Goal: Information Seeking & Learning: Check status

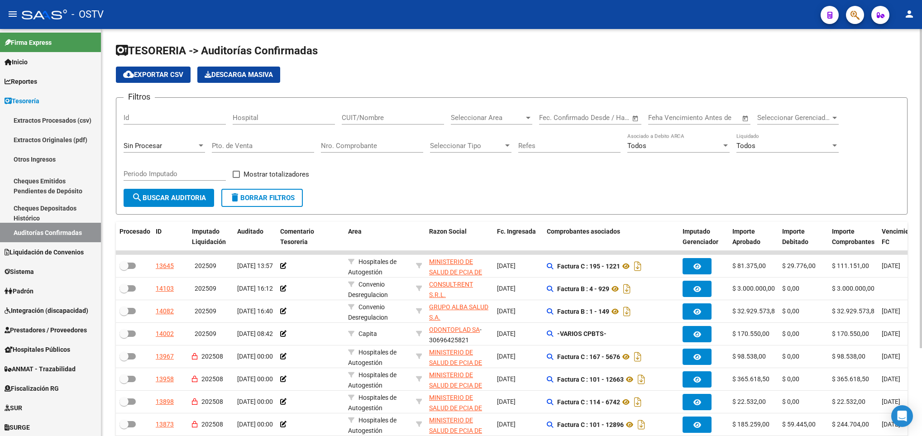
click at [220, 148] on input "Pto. de Venta" at bounding box center [263, 146] width 102 height 8
click at [169, 195] on span "search Buscar Auditoria" at bounding box center [169, 198] width 74 height 8
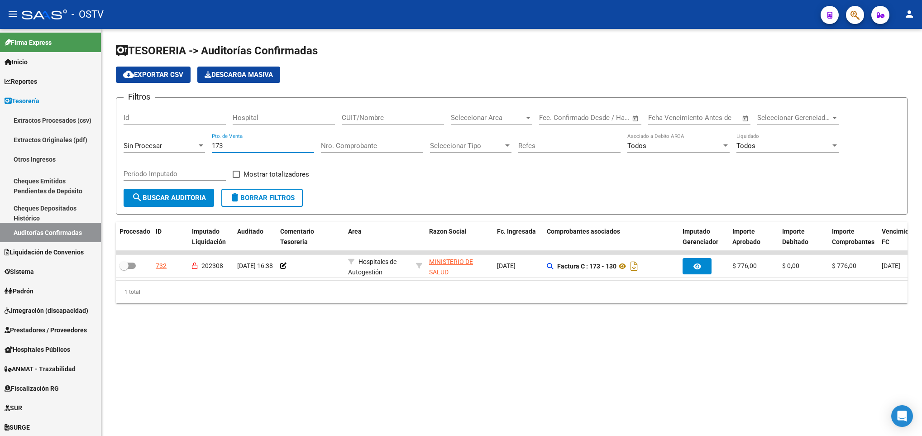
drag, startPoint x: 246, startPoint y: 143, endPoint x: 150, endPoint y: 141, distance: 96.4
click at [156, 144] on div "Filtros Id Hospital CUIT/Nombre Seleccionar Area Seleccionar Area Fecha inicio …" at bounding box center [512, 147] width 776 height 84
type input "195"
click at [147, 190] on button "search Buscar Auditoria" at bounding box center [169, 198] width 90 height 18
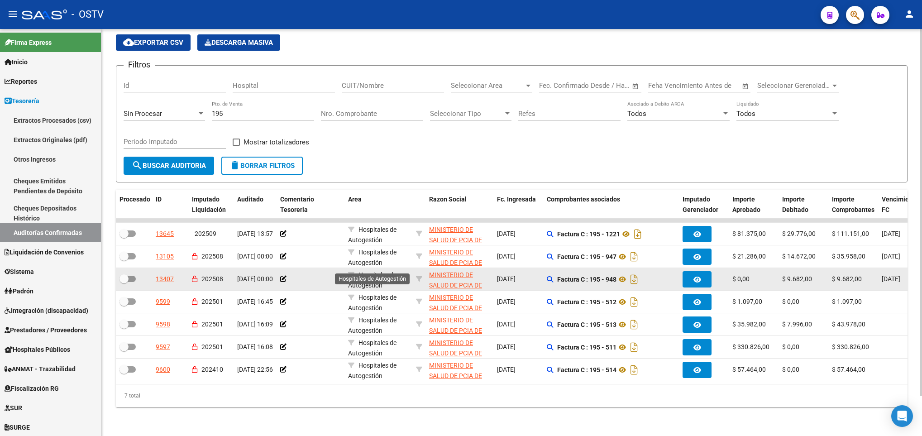
scroll to position [44, 0]
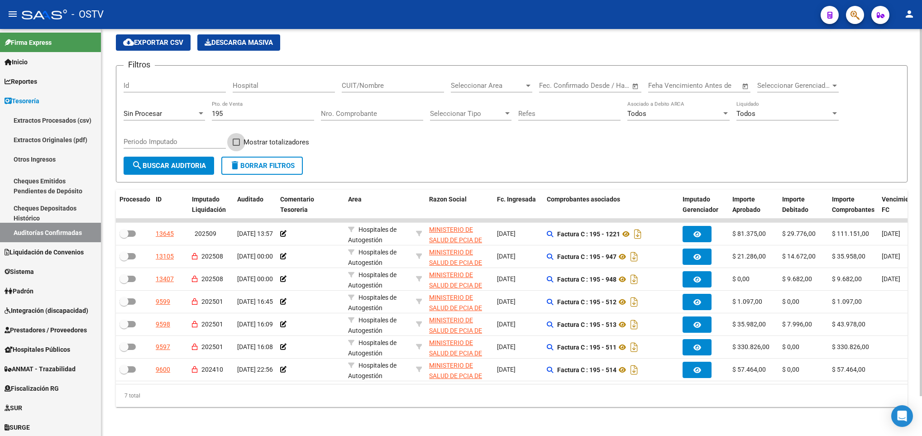
click at [234, 138] on span at bounding box center [236, 141] width 7 height 7
click at [236, 146] on input "Mostrar totalizadores" at bounding box center [236, 146] width 0 height 0
checkbox input "true"
click at [180, 162] on span "search Buscar Auditoria" at bounding box center [169, 166] width 74 height 8
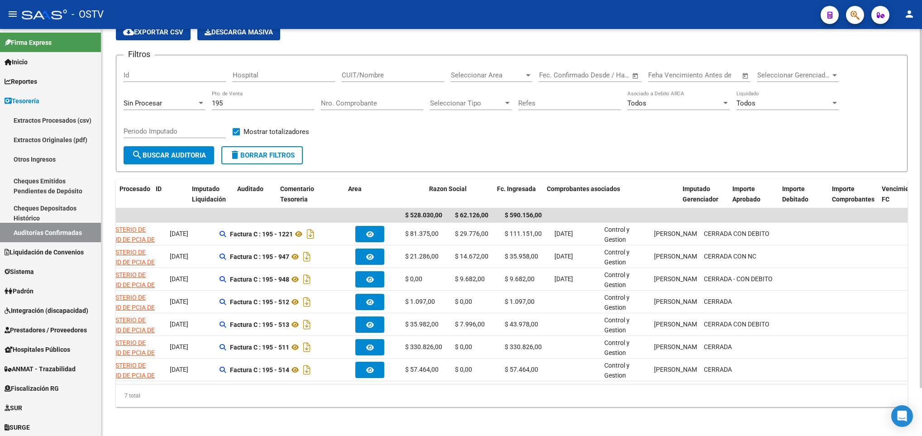
scroll to position [0, 0]
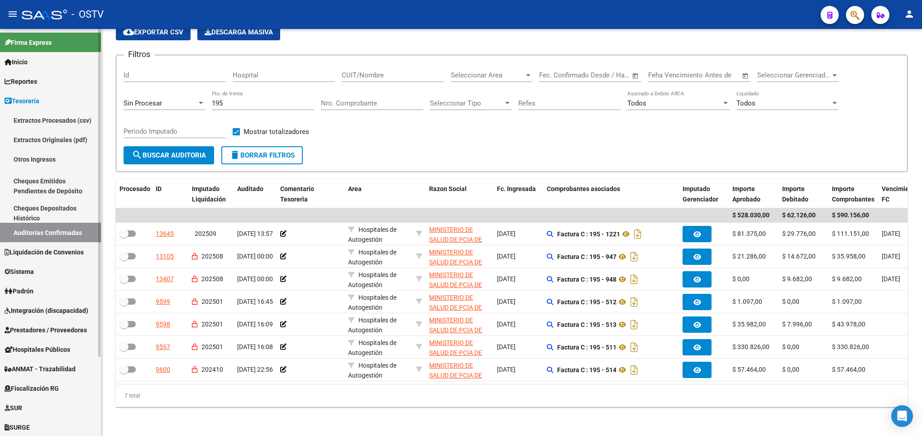
click at [29, 222] on link "Cheques Depositados Histórico" at bounding box center [50, 212] width 101 height 19
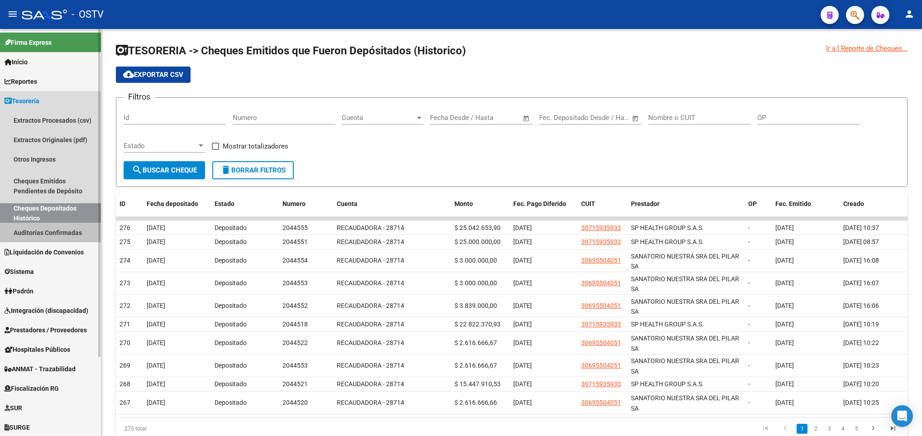
click at [44, 231] on link "Auditorías Confirmadas" at bounding box center [50, 232] width 101 height 19
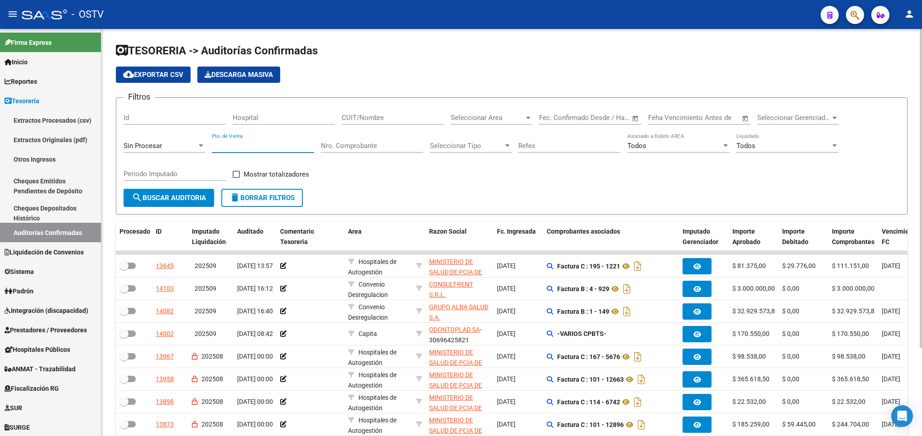
click at [235, 143] on input "Pto. de Venta" at bounding box center [263, 146] width 102 height 8
type input "195"
click at [157, 194] on span "search Buscar Auditoria" at bounding box center [169, 198] width 74 height 8
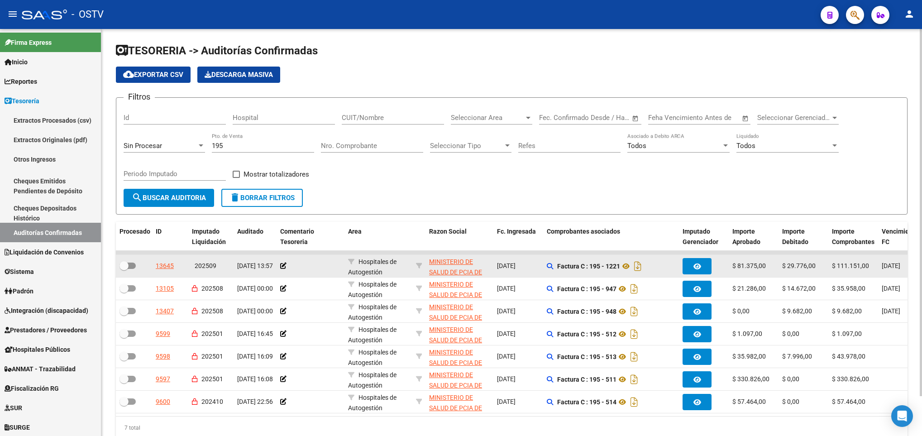
scroll to position [44, 0]
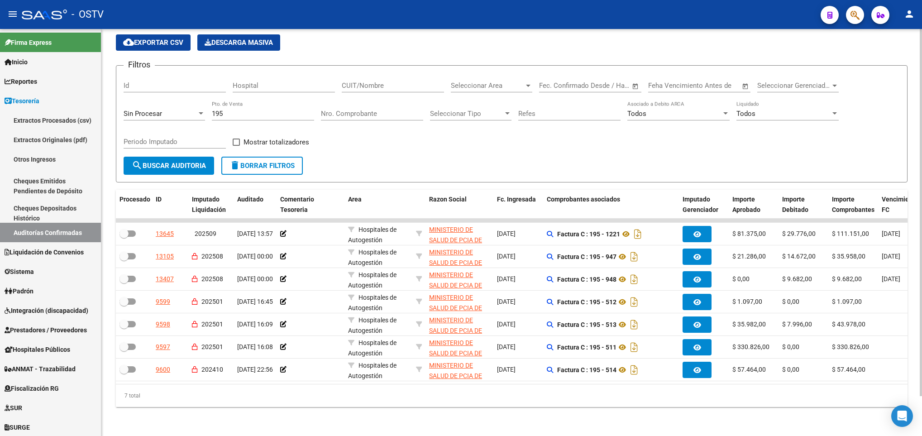
click at [236, 138] on span at bounding box center [236, 141] width 7 height 7
click at [236, 146] on input "Mostrar totalizadores" at bounding box center [236, 146] width 0 height 0
checkbox input "true"
click at [199, 162] on span "search Buscar Auditoria" at bounding box center [169, 166] width 74 height 8
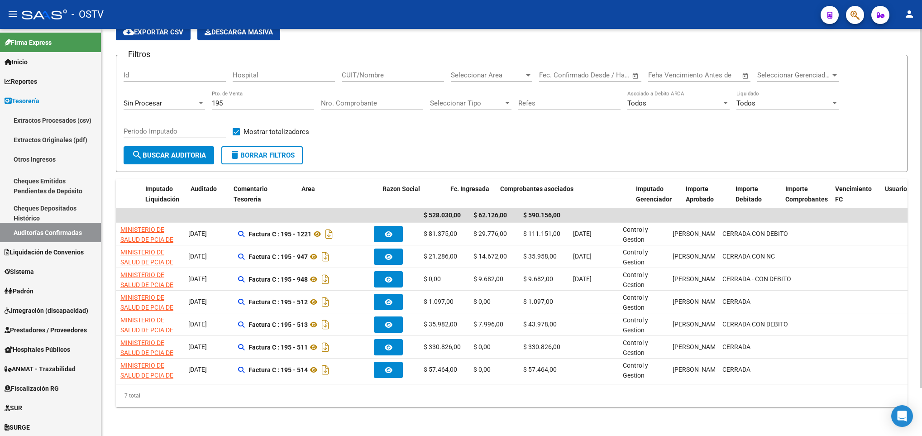
scroll to position [0, 0]
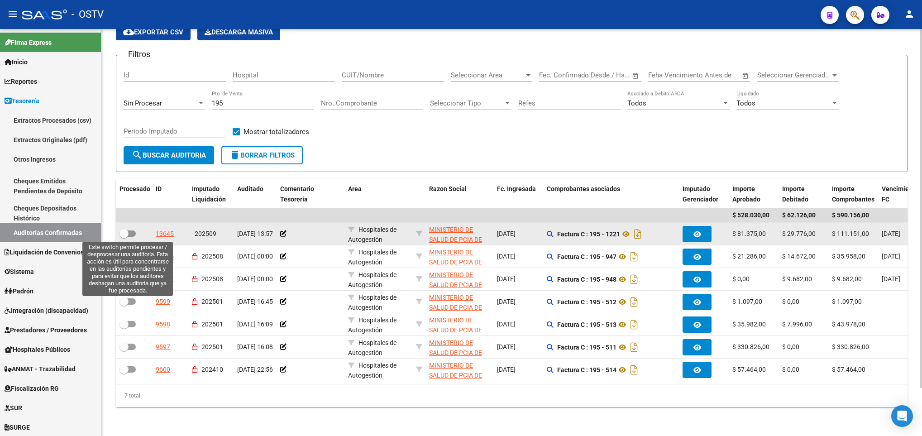
click at [132, 233] on span at bounding box center [127, 233] width 16 height 6
click at [124, 237] on input "checkbox" at bounding box center [124, 237] width 0 height 0
checkbox input "true"
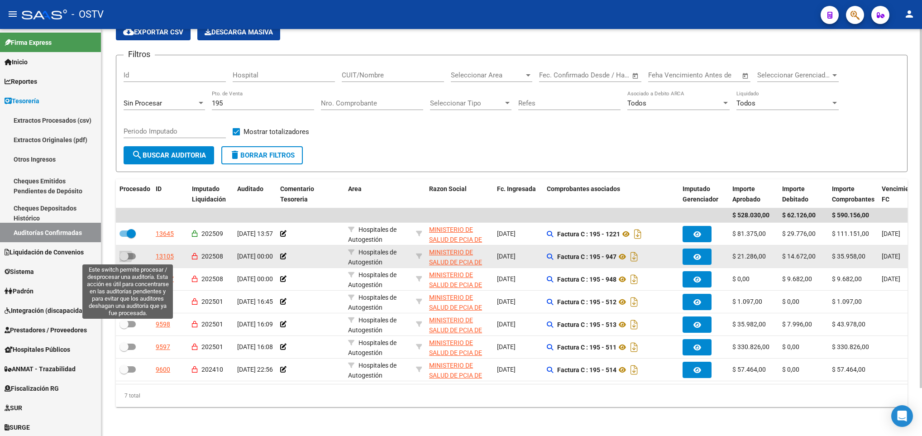
click at [133, 253] on span at bounding box center [127, 256] width 16 height 6
click at [124, 259] on input "checkbox" at bounding box center [124, 259] width 0 height 0
checkbox input "true"
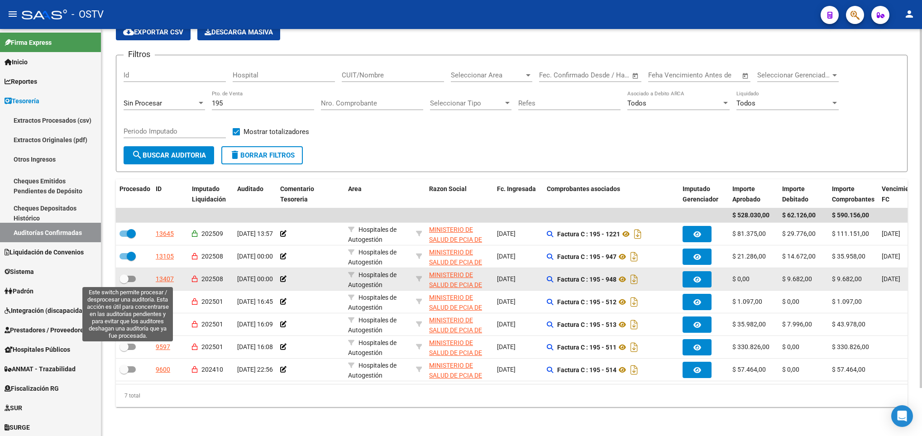
click at [128, 273] on label at bounding box center [127, 278] width 16 height 11
click at [124, 282] on input "checkbox" at bounding box center [124, 282] width 0 height 0
checkbox input "true"
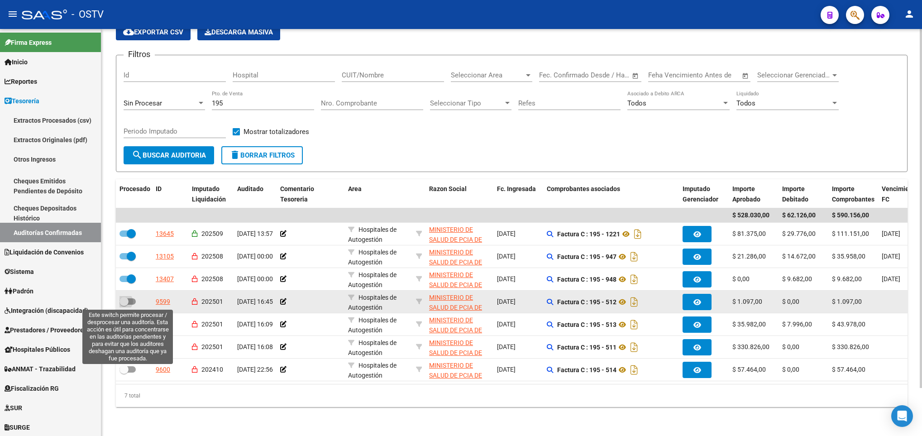
click at [127, 303] on span at bounding box center [123, 301] width 9 height 9
click at [124, 304] on input "checkbox" at bounding box center [124, 304] width 0 height 0
checkbox input "true"
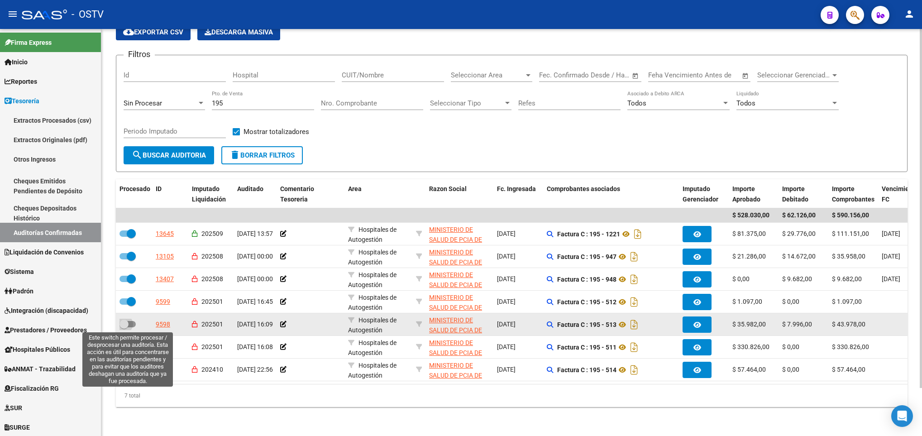
click at [128, 326] on span at bounding box center [127, 324] width 16 height 6
click at [124, 327] on input "checkbox" at bounding box center [124, 327] width 0 height 0
checkbox input "true"
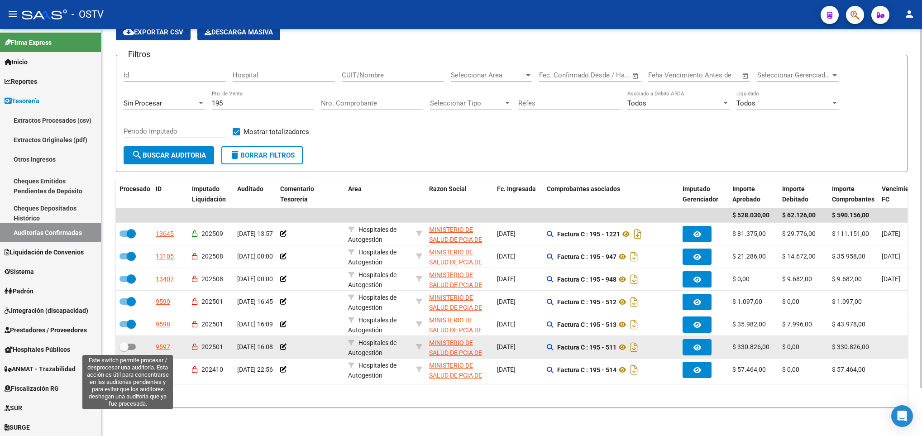
click at [129, 342] on label at bounding box center [127, 346] width 16 height 11
click at [124, 350] on input "checkbox" at bounding box center [124, 350] width 0 height 0
checkbox input "true"
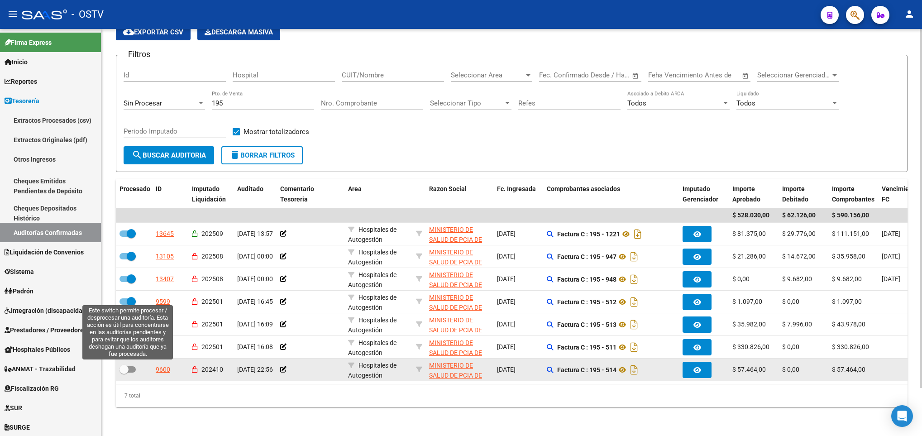
click at [129, 372] on label at bounding box center [127, 369] width 16 height 11
click at [124, 372] on input "checkbox" at bounding box center [124, 372] width 0 height 0
checkbox input "true"
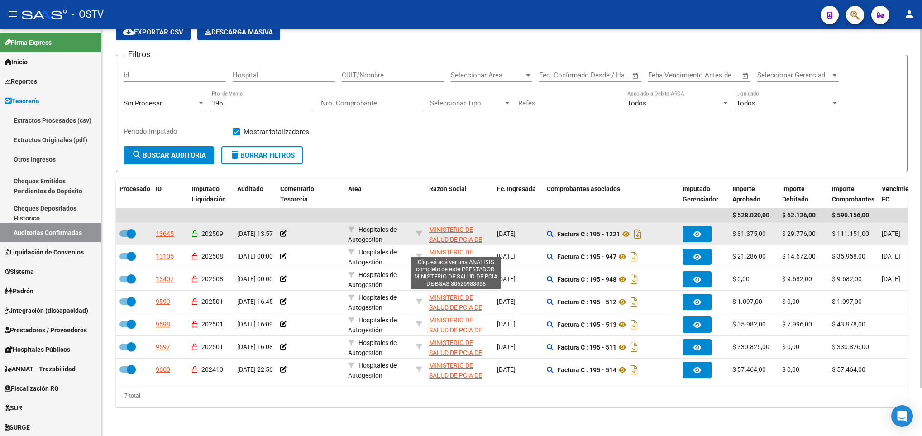
click at [466, 228] on span "MINISTERIO DE SALUD DE PCIA DE BSAS" at bounding box center [455, 240] width 53 height 28
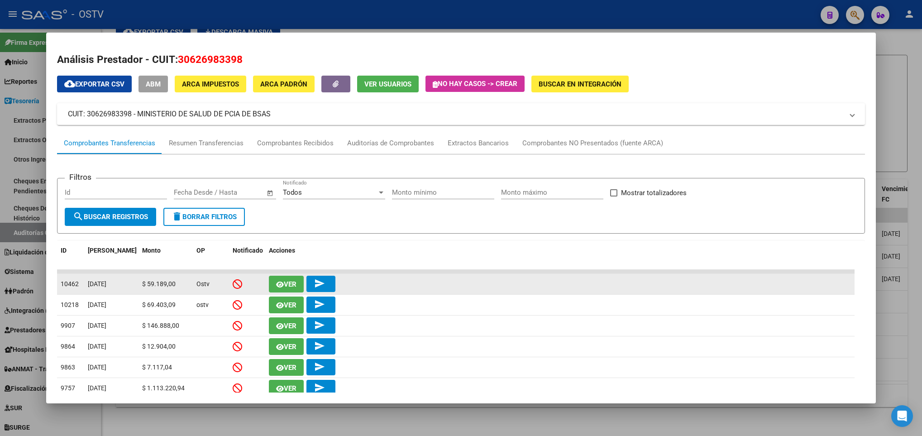
click at [280, 280] on span "Ver" at bounding box center [286, 284] width 20 height 8
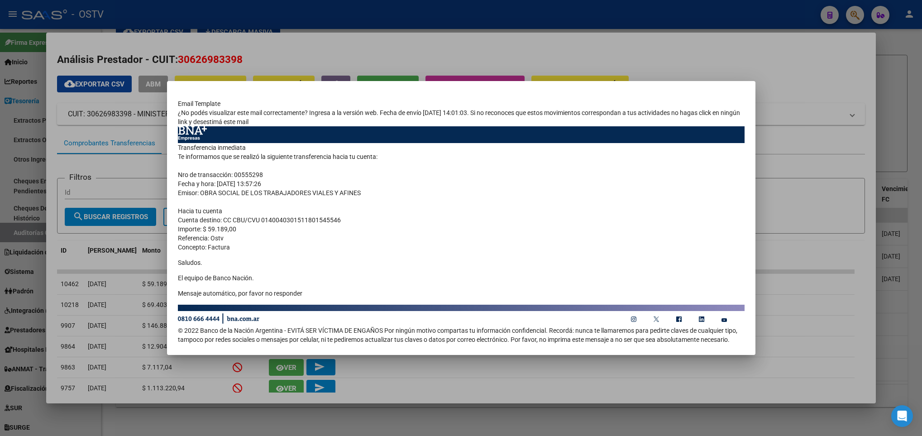
click at [148, 304] on div at bounding box center [461, 218] width 922 height 436
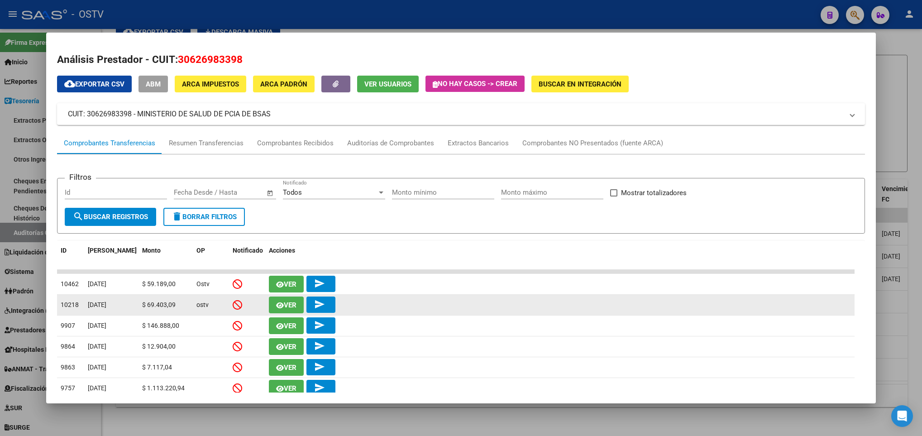
click at [284, 303] on span "Ver" at bounding box center [290, 305] width 13 height 8
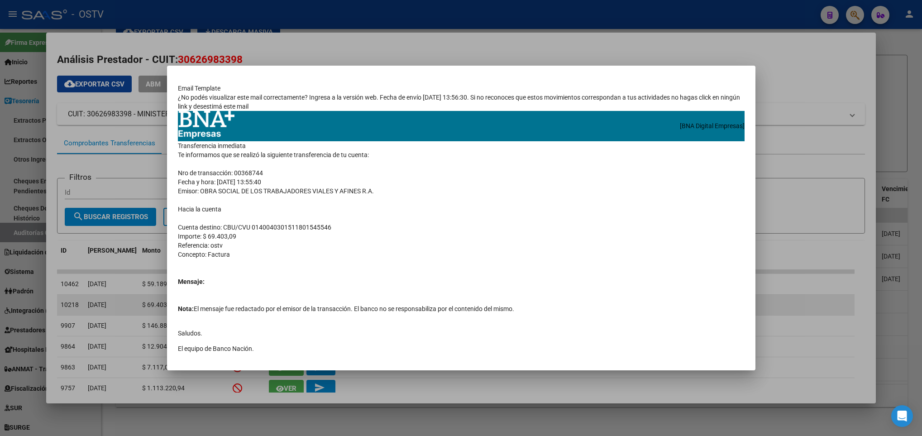
scroll to position [64, 0]
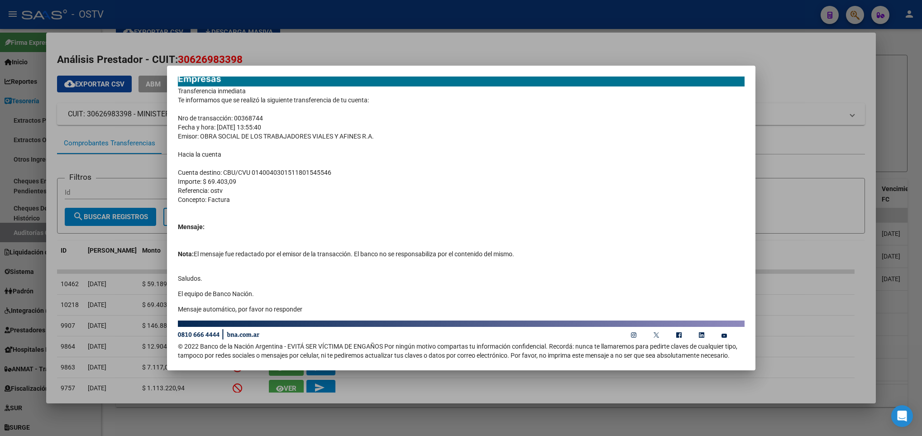
click at [150, 329] on div at bounding box center [461, 218] width 922 height 436
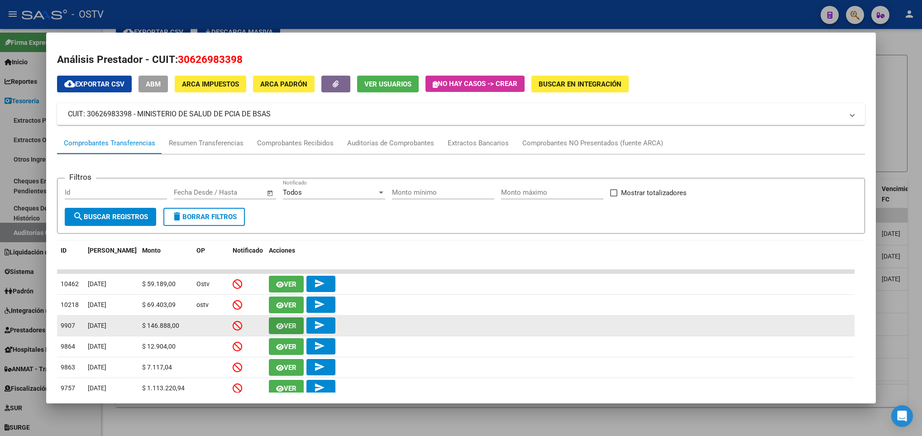
click at [287, 322] on span "Ver" at bounding box center [290, 326] width 13 height 8
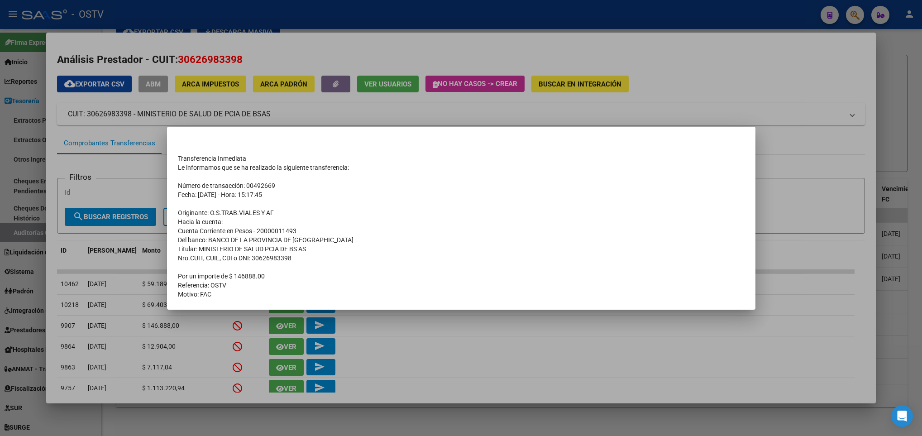
click at [75, 24] on div at bounding box center [461, 218] width 922 height 436
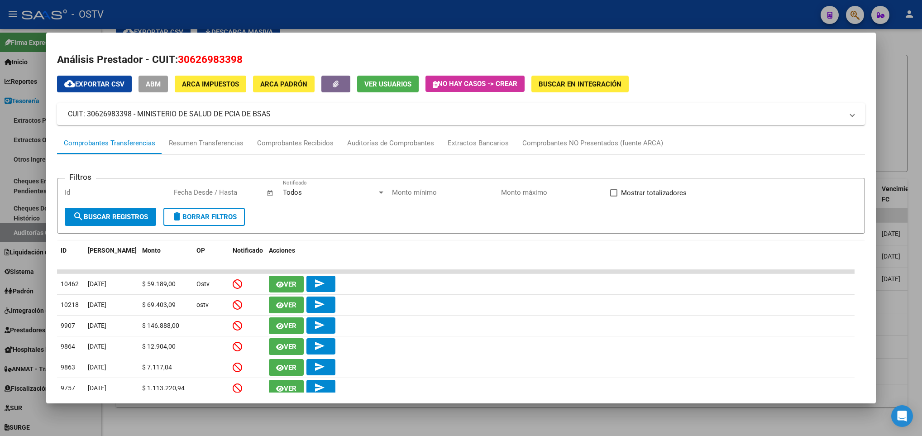
click at [24, 145] on div at bounding box center [461, 218] width 922 height 436
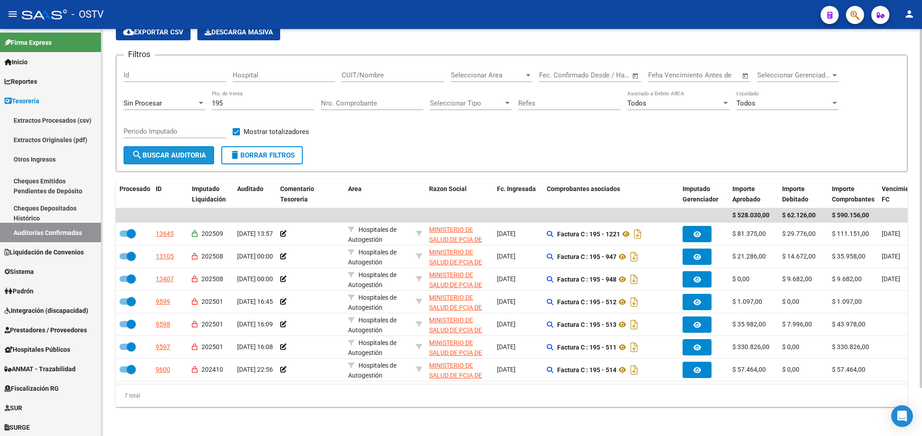
click at [163, 151] on span "search Buscar Auditoria" at bounding box center [169, 155] width 74 height 8
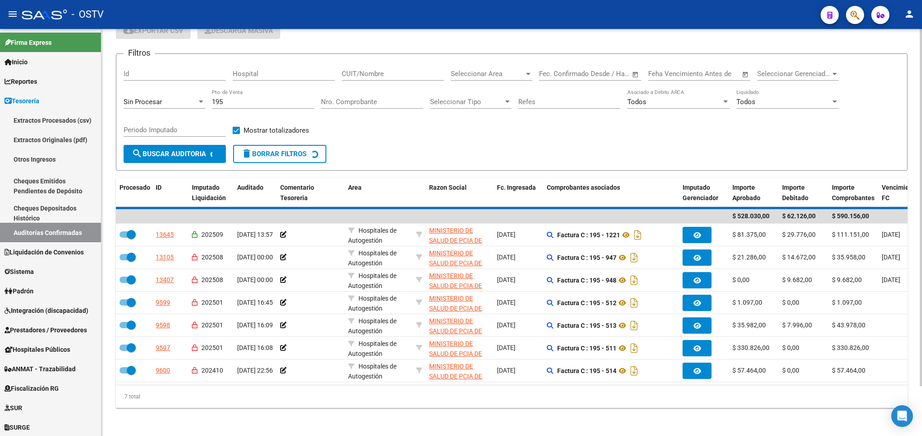
scroll to position [0, 0]
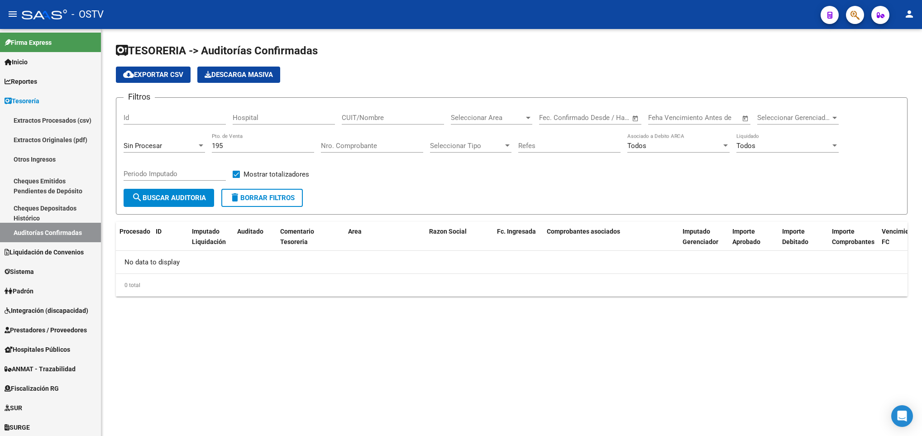
click at [267, 194] on span "delete Borrar Filtros" at bounding box center [261, 198] width 65 height 8
checkbox input "false"
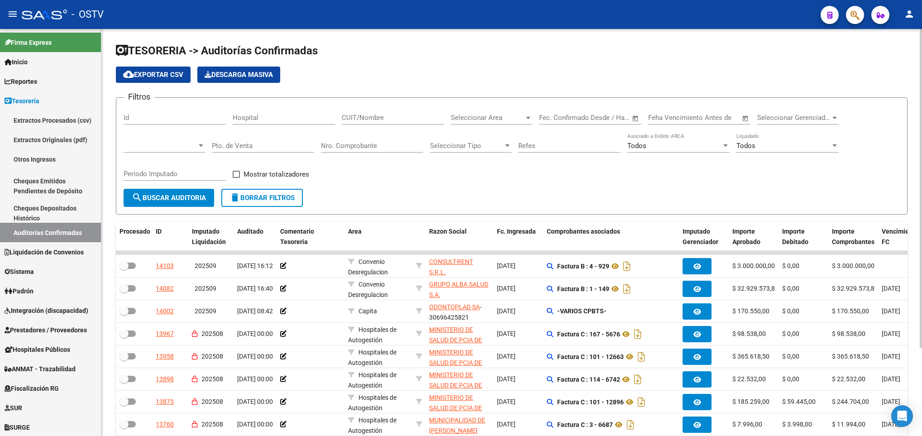
click at [344, 147] on input "Nro. Comprobante" at bounding box center [372, 146] width 102 height 8
click at [187, 200] on span "search Buscar Auditoria" at bounding box center [169, 198] width 74 height 8
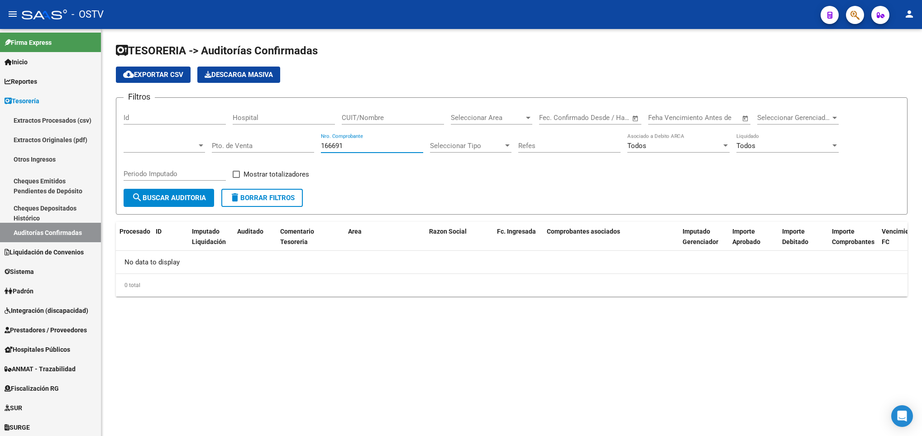
click at [326, 146] on input "166691" at bounding box center [372, 146] width 102 height 8
type input "156691"
click at [145, 196] on span "search Buscar Auditoria" at bounding box center [169, 198] width 74 height 8
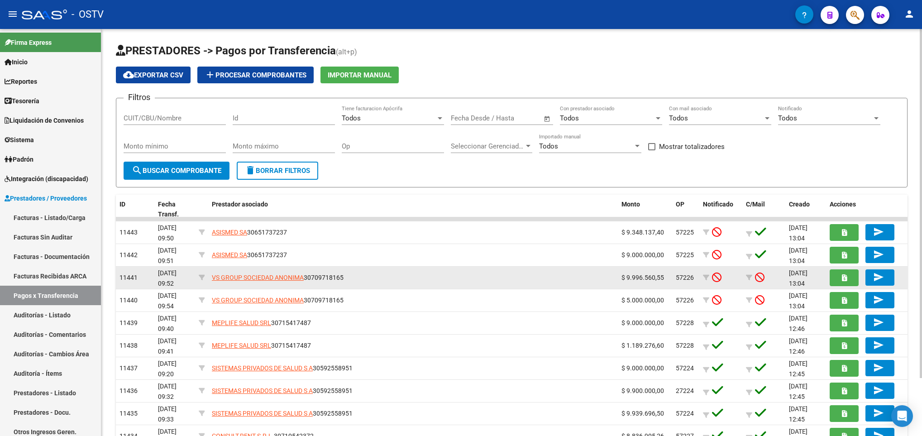
scroll to position [67, 0]
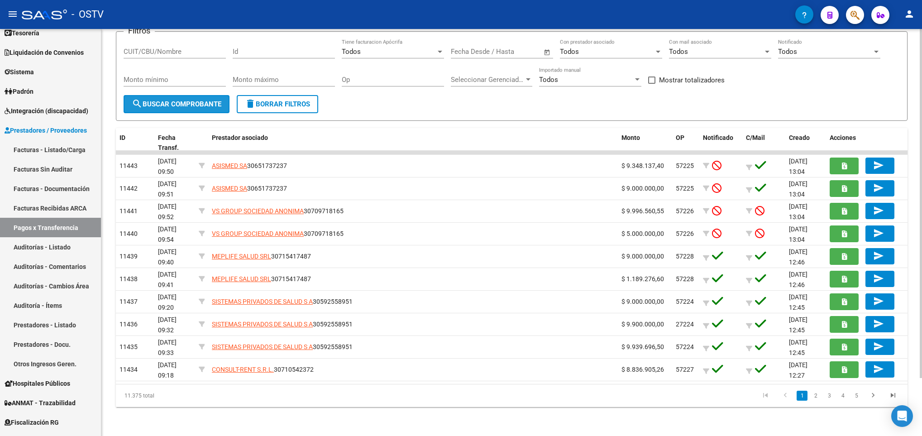
click at [172, 106] on span "search Buscar Comprobante" at bounding box center [177, 104] width 90 height 8
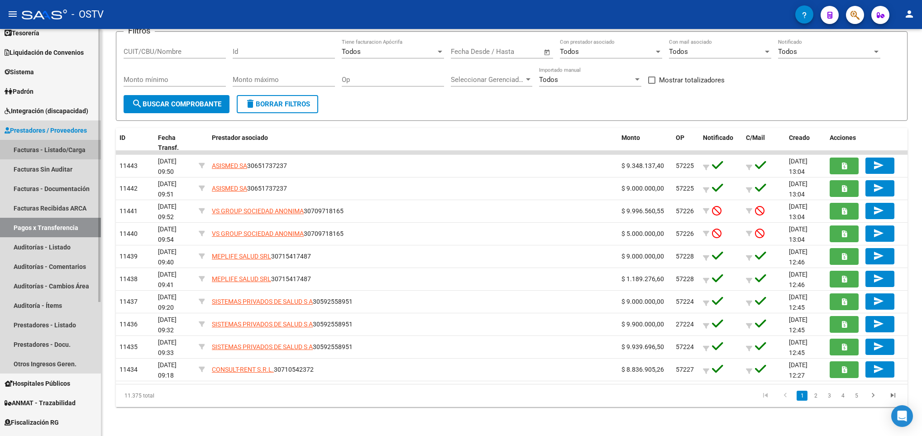
click at [47, 150] on link "Facturas - Listado/Carga" at bounding box center [50, 149] width 101 height 19
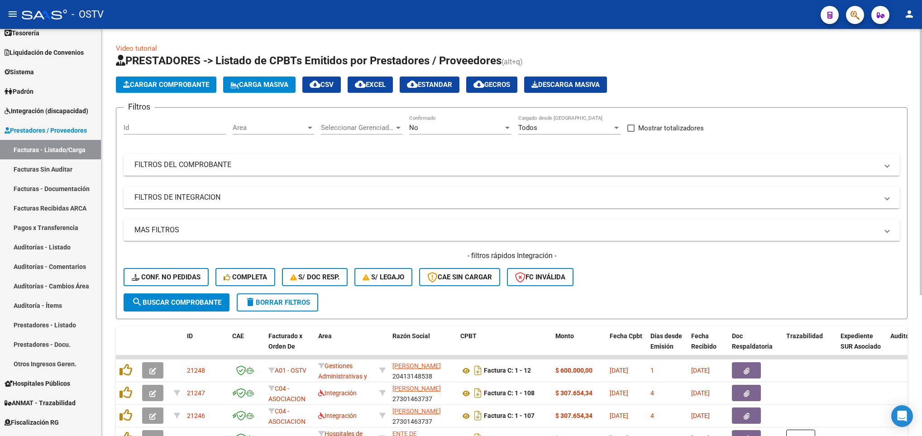
click at [217, 159] on mat-expansion-panel-header "FILTROS DEL COMPROBANTE" at bounding box center [512, 165] width 776 height 22
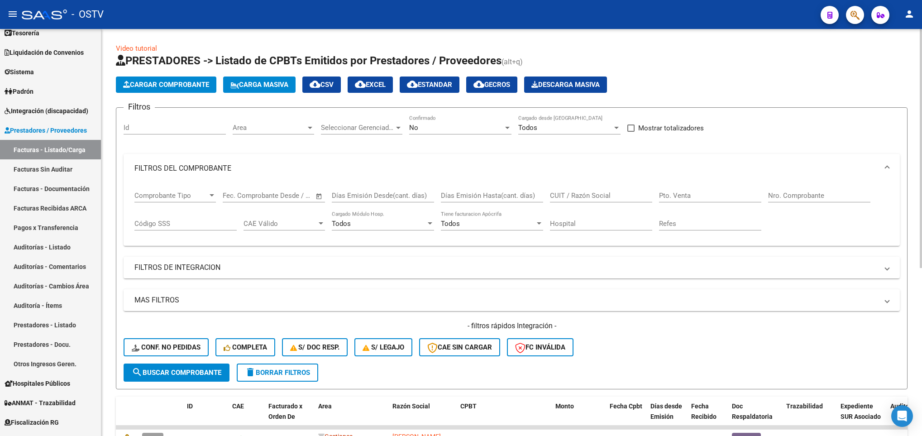
click at [781, 195] on input "Nro. Comprobante" at bounding box center [819, 195] width 102 height 8
type input "204"
click at [690, 192] on input "Pto. Venta" at bounding box center [710, 195] width 102 height 8
type input "173"
click at [428, 124] on div "No" at bounding box center [456, 128] width 94 height 8
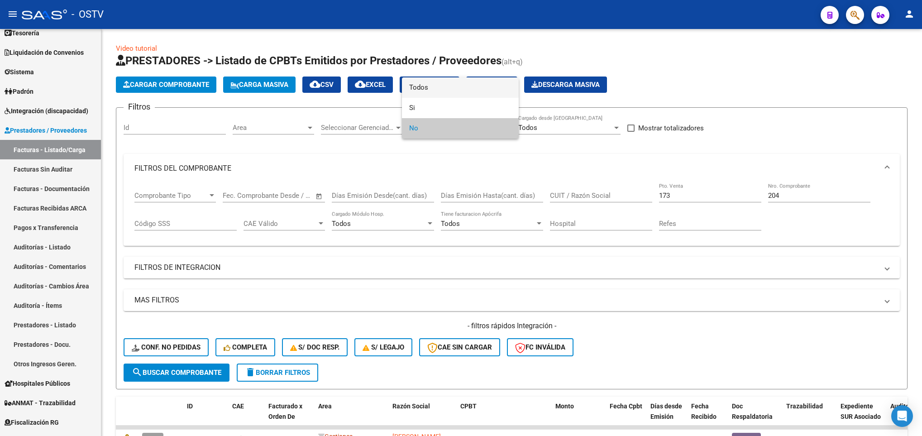
click at [422, 90] on span "Todos" at bounding box center [460, 87] width 102 height 20
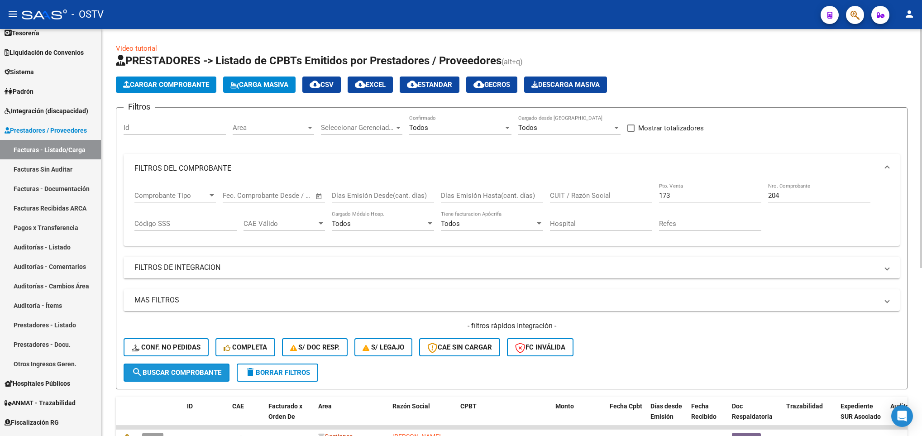
click at [193, 375] on span "search Buscar Comprobante" at bounding box center [177, 372] width 90 height 8
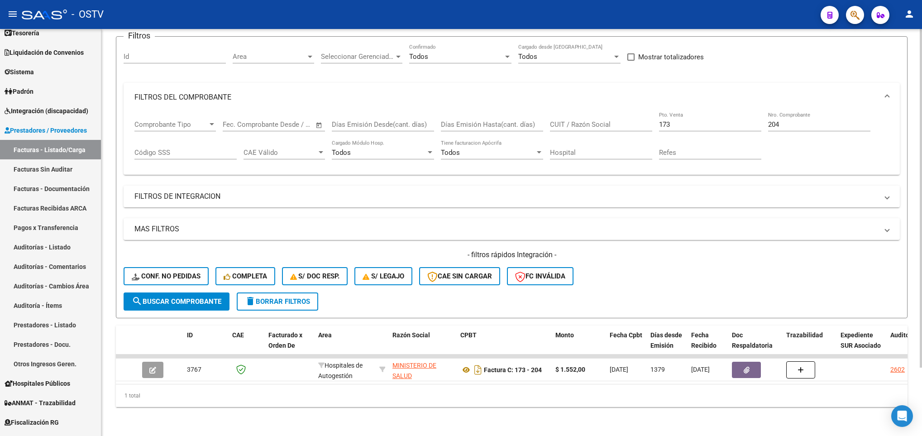
scroll to position [82, 0]
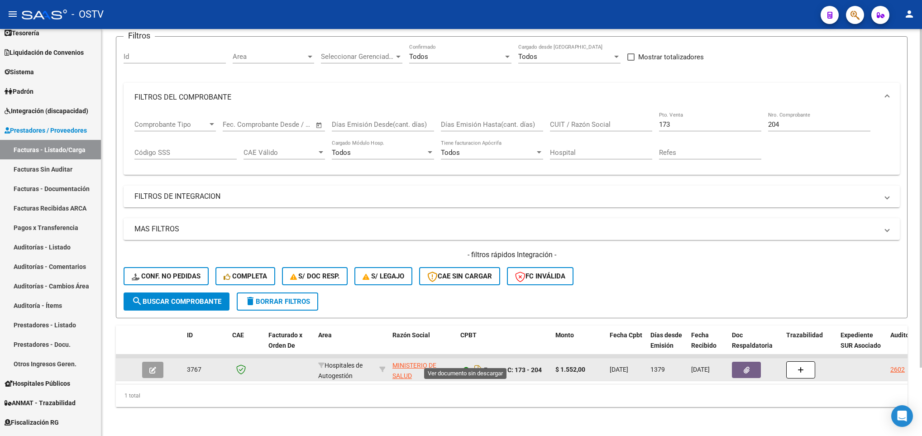
click at [465, 364] on icon at bounding box center [466, 369] width 12 height 11
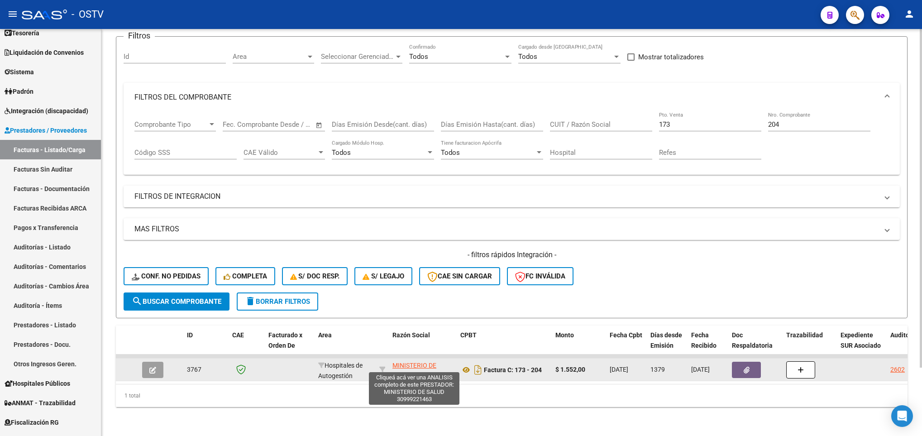
click at [410, 362] on span "MINISTERIO DE SALUD" at bounding box center [414, 371] width 44 height 18
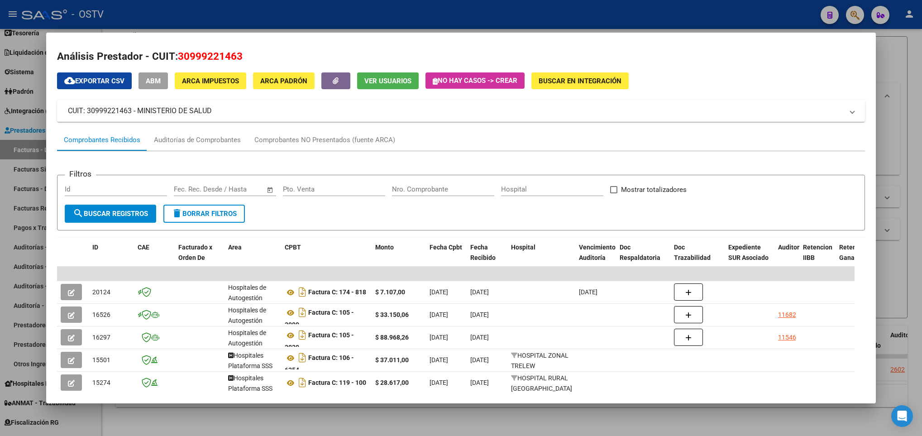
scroll to position [0, 0]
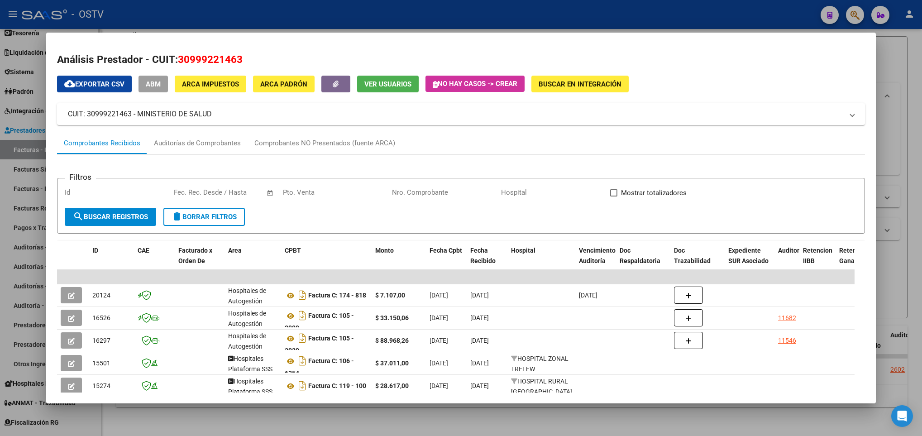
click at [13, 175] on div at bounding box center [461, 218] width 922 height 436
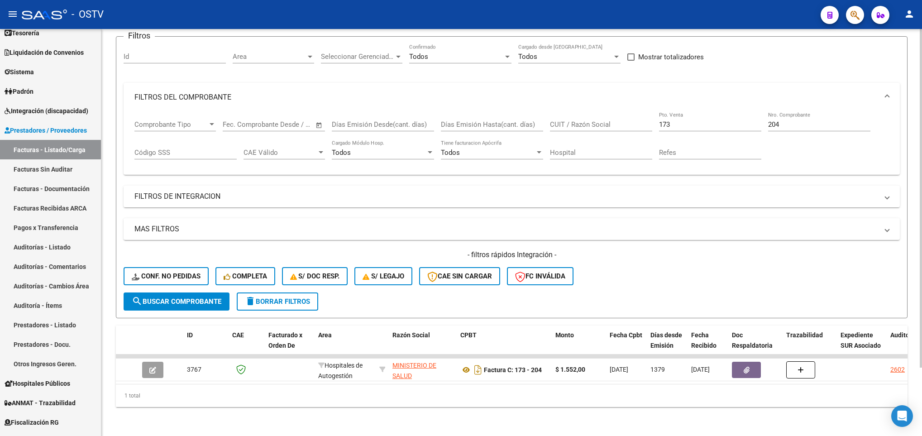
scroll to position [14, 0]
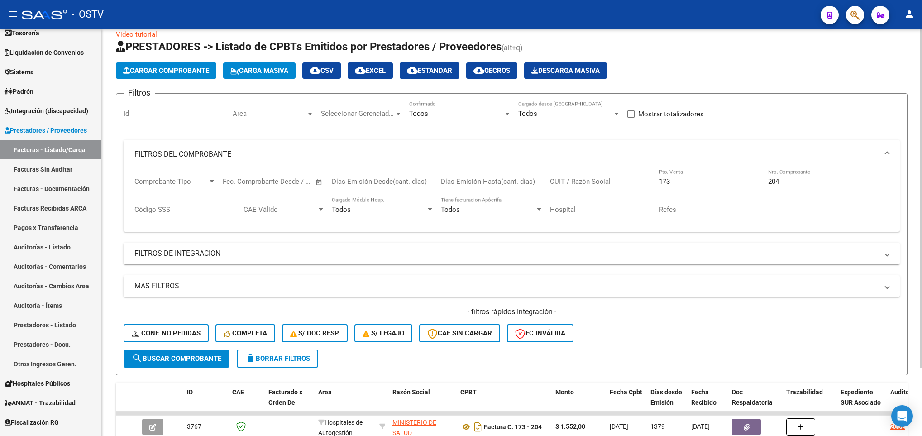
click at [560, 178] on input "CUIT / Razón Social" at bounding box center [601, 181] width 102 height 8
paste input "30999221463"
type input "30999221463"
click at [200, 361] on span "search Buscar Comprobante" at bounding box center [177, 358] width 90 height 8
drag, startPoint x: 791, startPoint y: 182, endPoint x: 761, endPoint y: 188, distance: 30.4
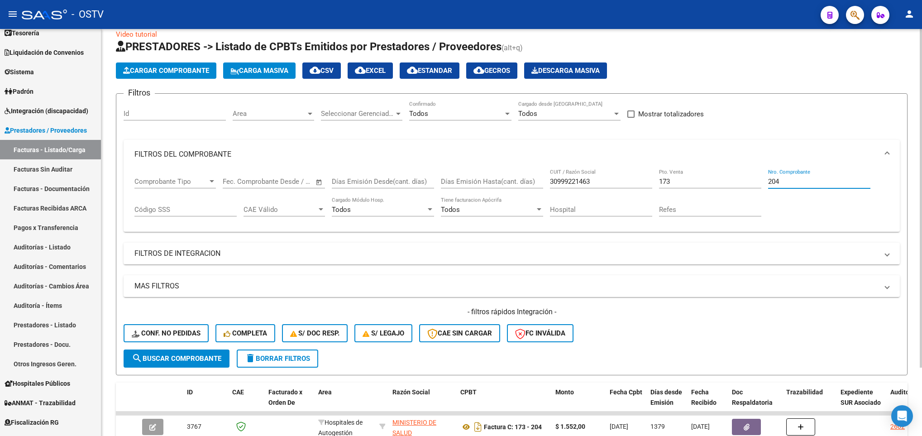
click at [761, 188] on div "Comprobante Tipo Comprobante Tipo Fecha inicio – Fecha fin Fec. Comprobante Des…" at bounding box center [511, 197] width 754 height 56
click at [166, 359] on span "search Buscar Comprobante" at bounding box center [177, 358] width 90 height 8
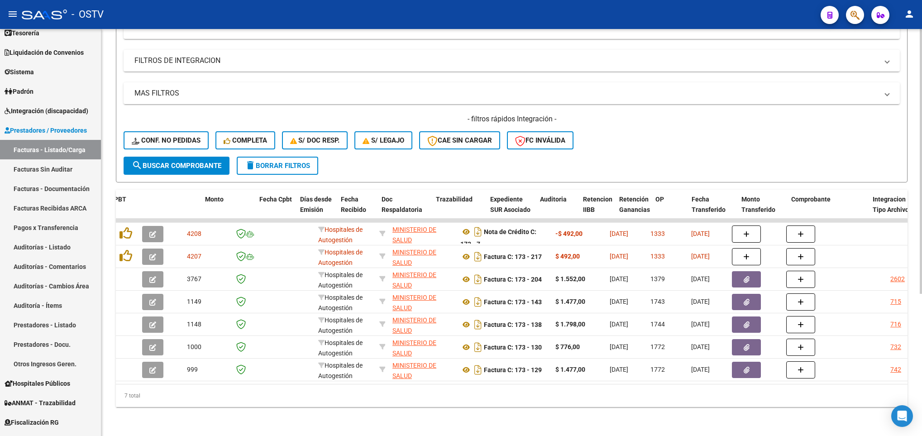
scroll to position [0, 350]
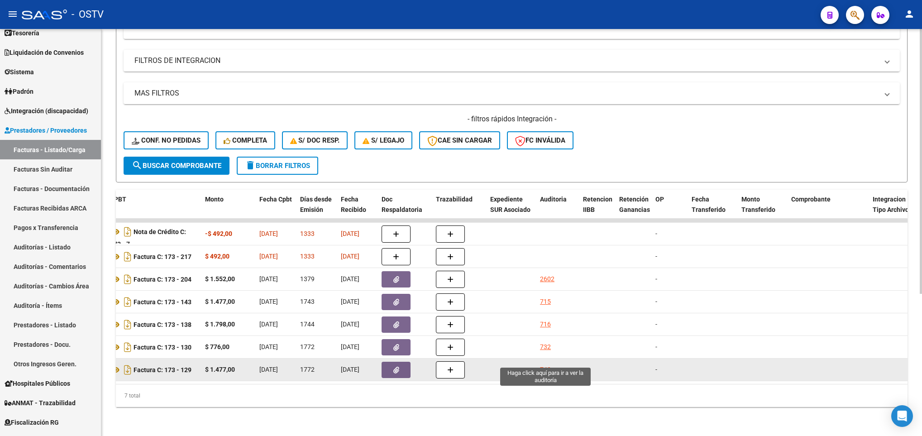
click at [544, 364] on div "742" at bounding box center [545, 369] width 11 height 10
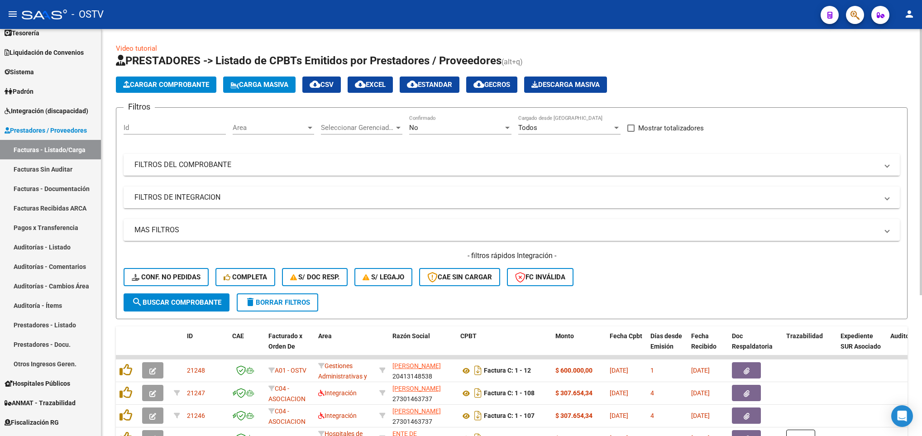
click at [399, 161] on mat-panel-title "FILTROS DEL COMPROBANTE" at bounding box center [505, 165] width 743 height 10
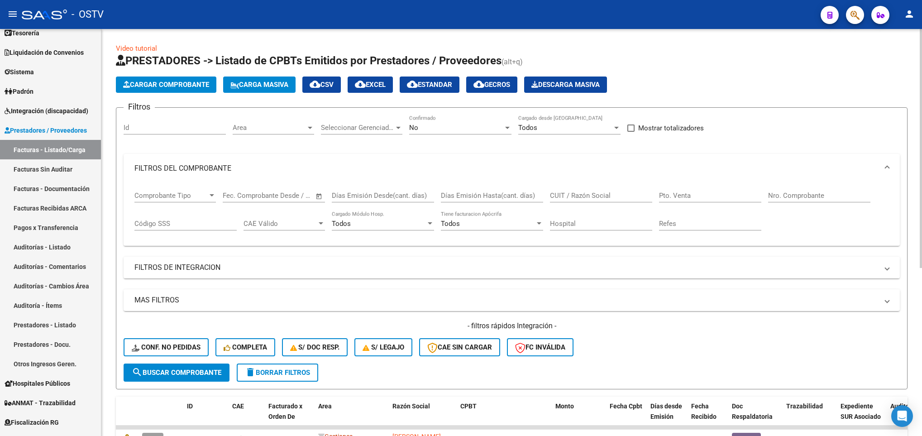
click at [598, 201] on div "CUIT / Razón Social" at bounding box center [601, 192] width 102 height 19
paste input "30999221463"
type input "30999221463"
click at [187, 367] on button "search Buscar Comprobante" at bounding box center [177, 372] width 106 height 18
click at [685, 196] on input "Pto. Venta" at bounding box center [710, 195] width 102 height 8
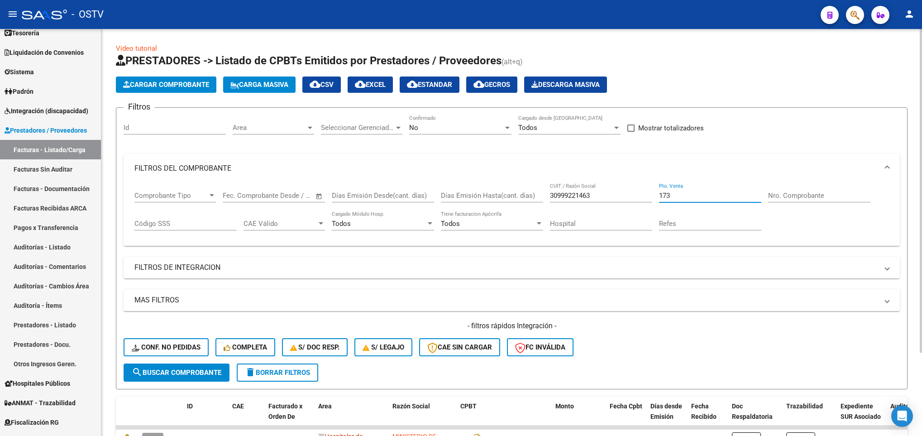
type input "173"
click at [190, 370] on span "search Buscar Comprobante" at bounding box center [177, 372] width 90 height 8
click at [417, 131] on span "No" at bounding box center [413, 128] width 9 height 8
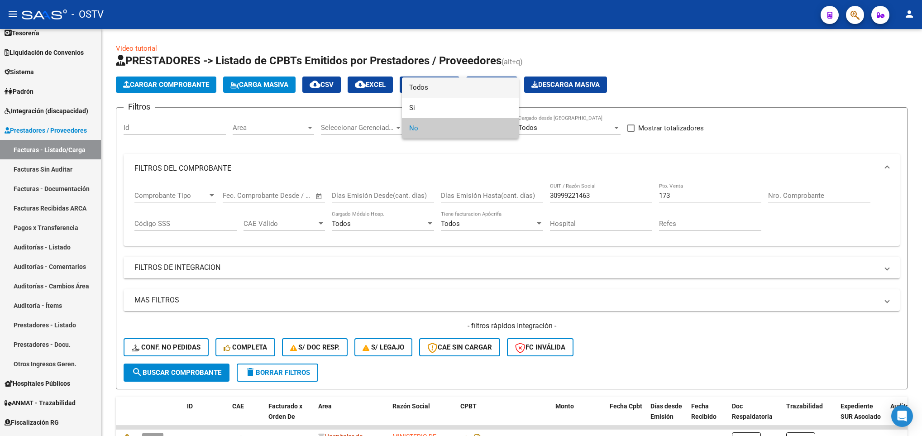
click at [419, 87] on span "Todos" at bounding box center [460, 87] width 102 height 20
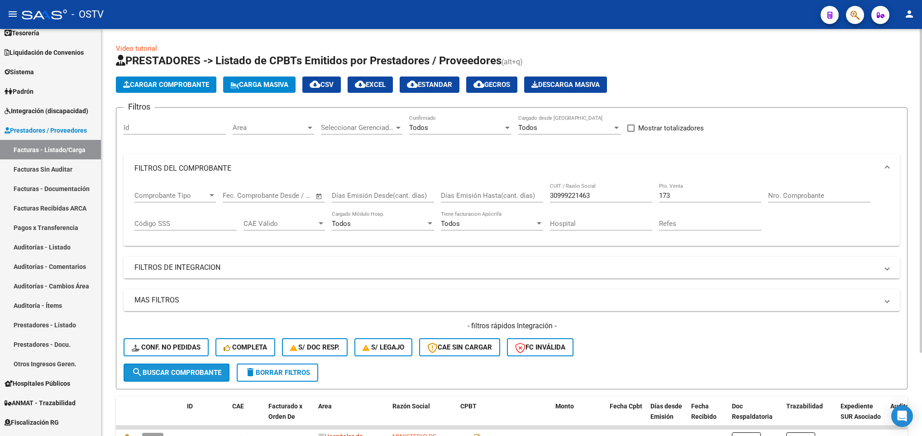
click at [185, 375] on span "search Buscar Comprobante" at bounding box center [177, 372] width 90 height 8
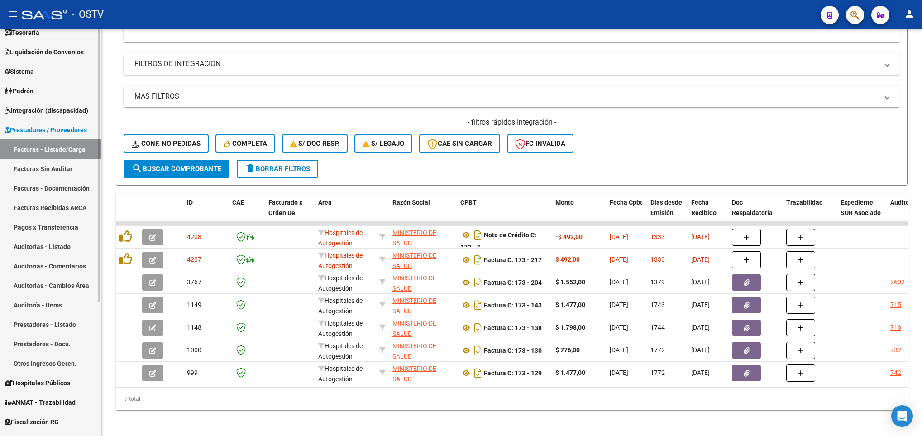
scroll to position [64, 0]
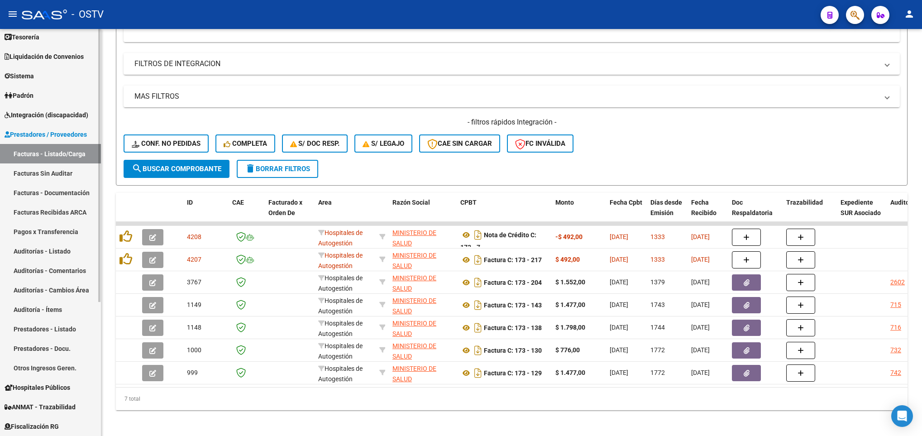
click at [39, 231] on link "Pagos x Transferencia" at bounding box center [50, 231] width 101 height 19
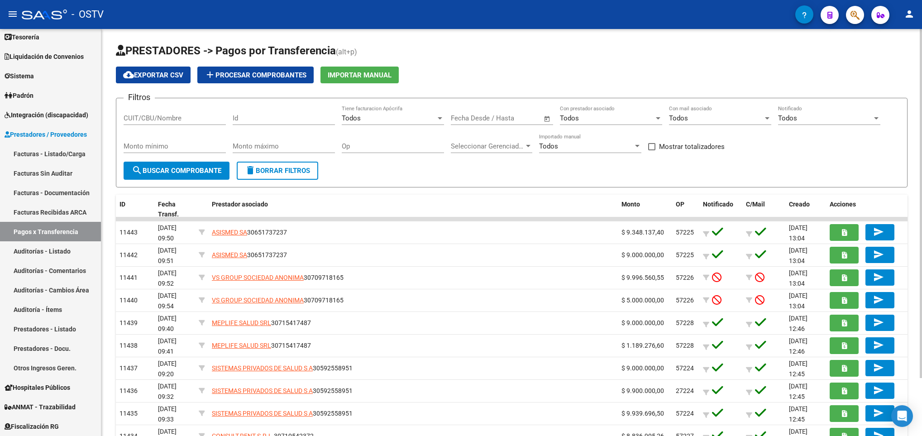
click at [168, 118] on input "CUIT/CBU/Nombre" at bounding box center [175, 118] width 102 height 8
type input "b"
type input "cobertura"
click at [162, 171] on span "search Buscar Comprobante" at bounding box center [177, 171] width 90 height 8
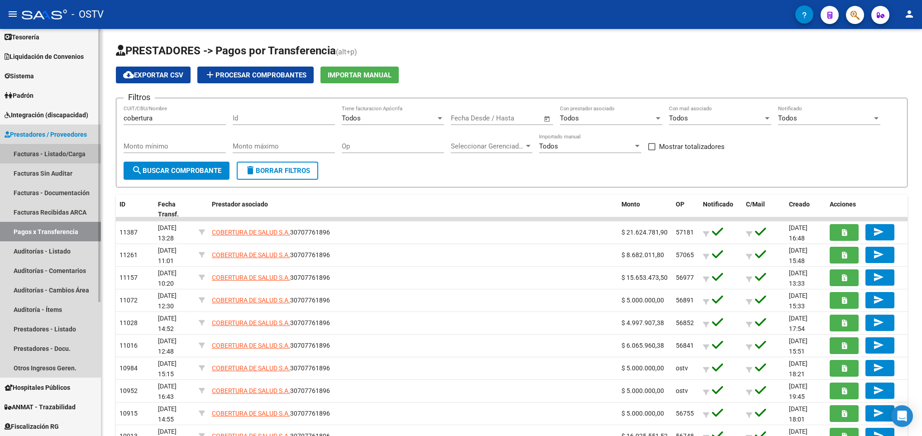
click at [43, 154] on link "Facturas - Listado/Carga" at bounding box center [50, 153] width 101 height 19
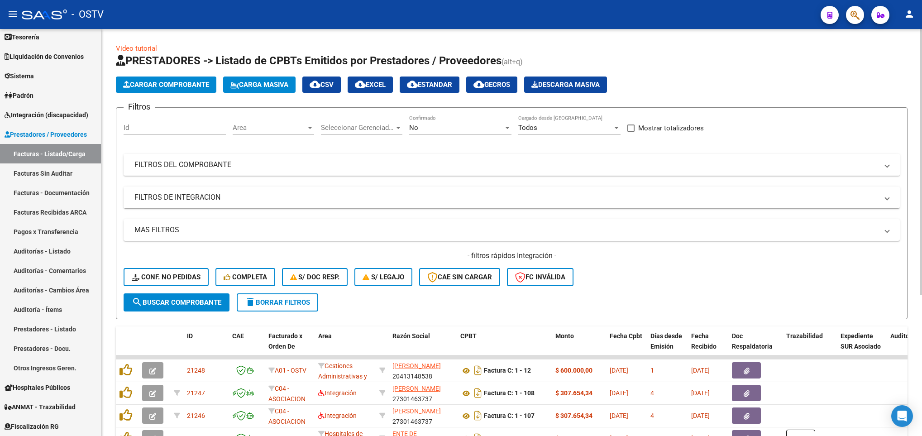
click at [596, 161] on mat-panel-title "FILTROS DEL COMPROBANTE" at bounding box center [505, 165] width 743 height 10
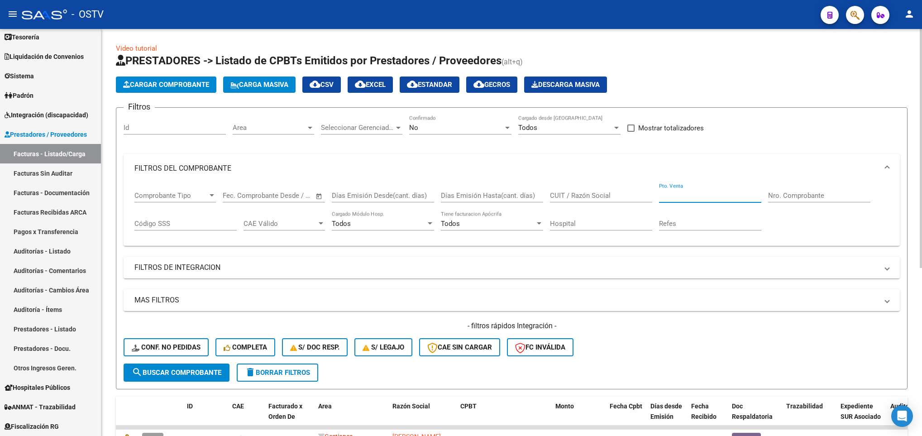
click at [683, 196] on input "Pto. Venta" at bounding box center [710, 195] width 102 height 8
type input "173"
click at [440, 125] on div "No" at bounding box center [456, 128] width 94 height 8
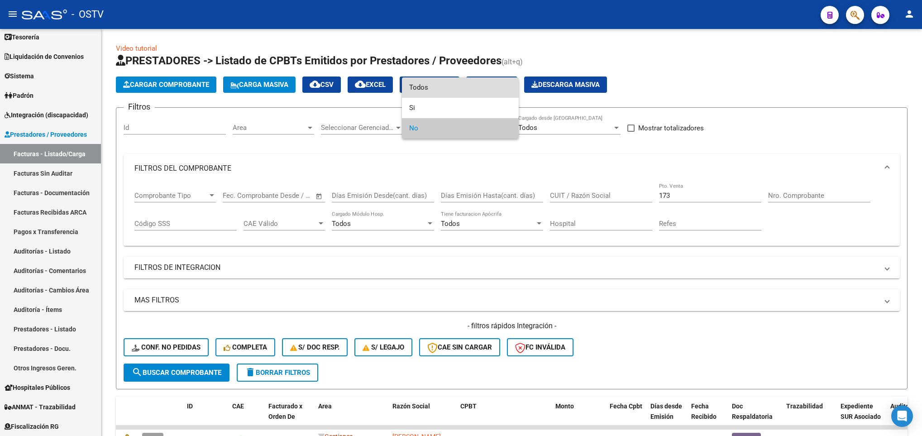
click at [422, 86] on span "Todos" at bounding box center [460, 87] width 102 height 20
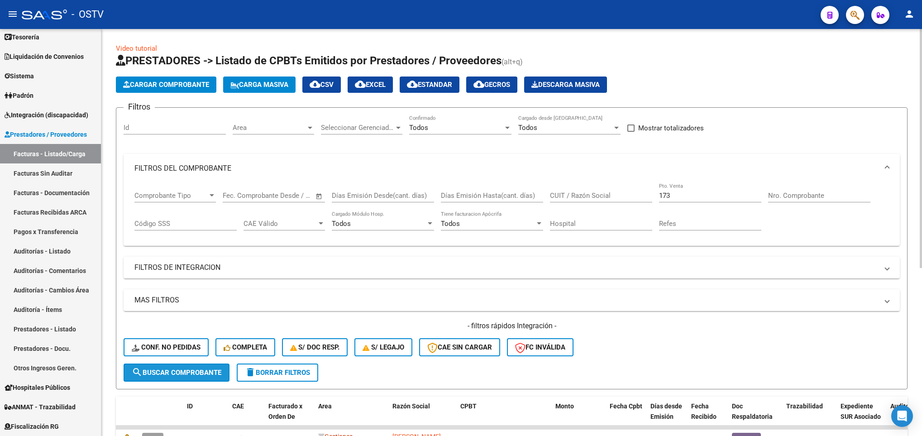
click at [199, 370] on span "search Buscar Comprobante" at bounding box center [177, 372] width 90 height 8
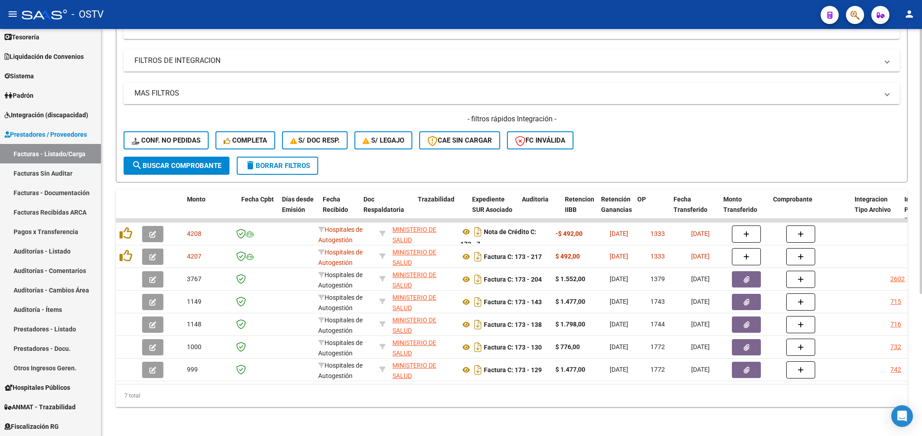
scroll to position [0, 368]
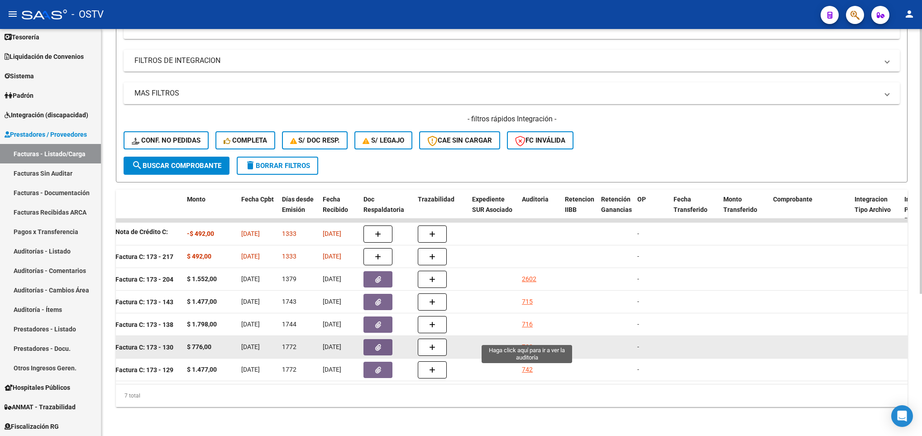
click at [526, 342] on div "732" at bounding box center [527, 347] width 11 height 10
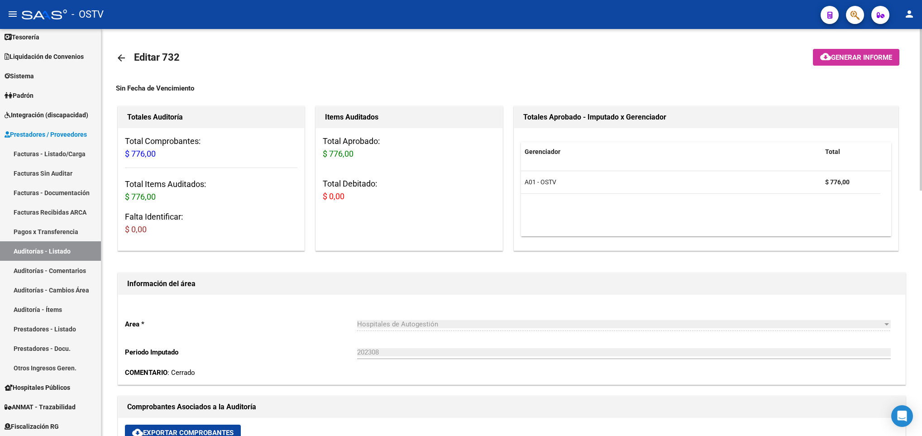
click at [119, 57] on mat-icon "arrow_back" at bounding box center [121, 57] width 11 height 11
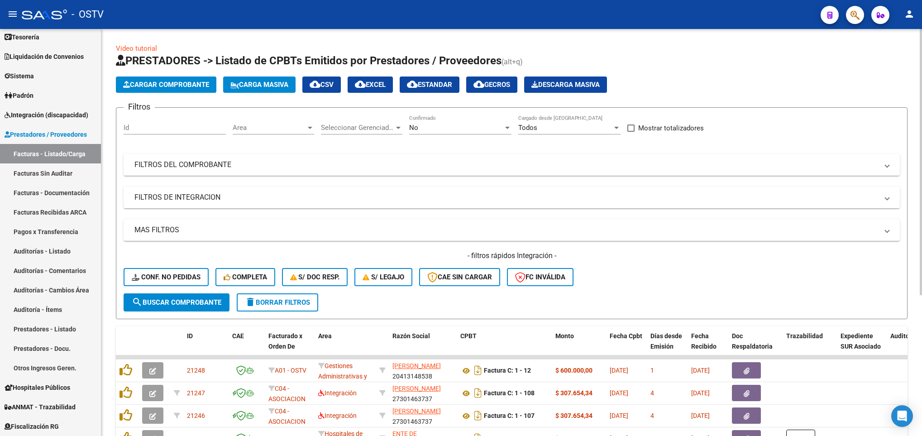
click at [425, 122] on div "No Confirmado" at bounding box center [460, 124] width 102 height 19
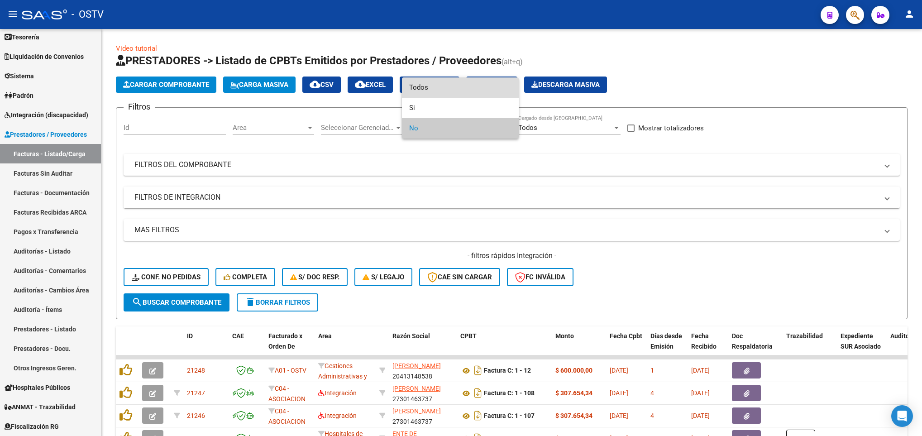
click at [421, 85] on span "Todos" at bounding box center [460, 87] width 102 height 20
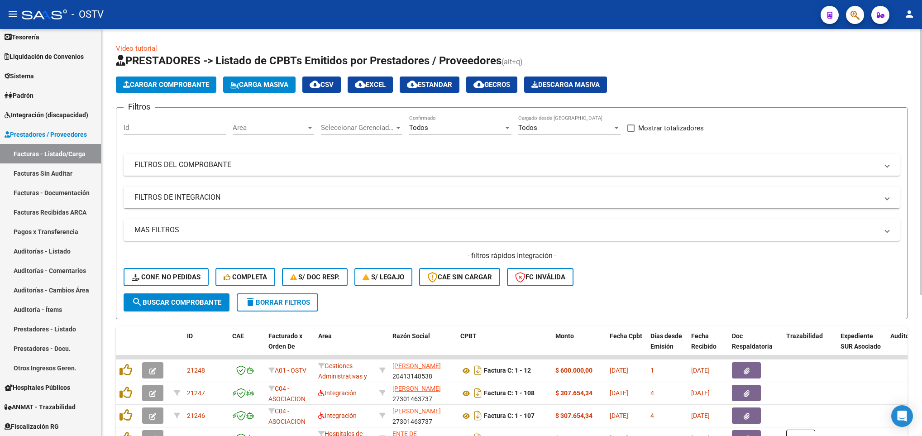
click at [391, 163] on mat-panel-title "FILTROS DEL COMPROBANTE" at bounding box center [505, 165] width 743 height 10
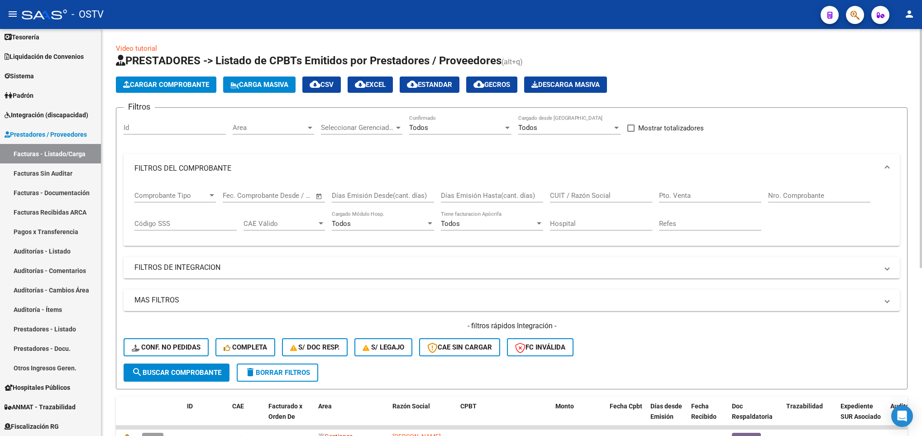
click at [782, 190] on div "Nro. Comprobante" at bounding box center [819, 192] width 102 height 19
click at [713, 193] on input "Pto. Venta" at bounding box center [710, 195] width 102 height 8
type input "173"
click at [186, 371] on span "search Buscar Comprobante" at bounding box center [177, 372] width 90 height 8
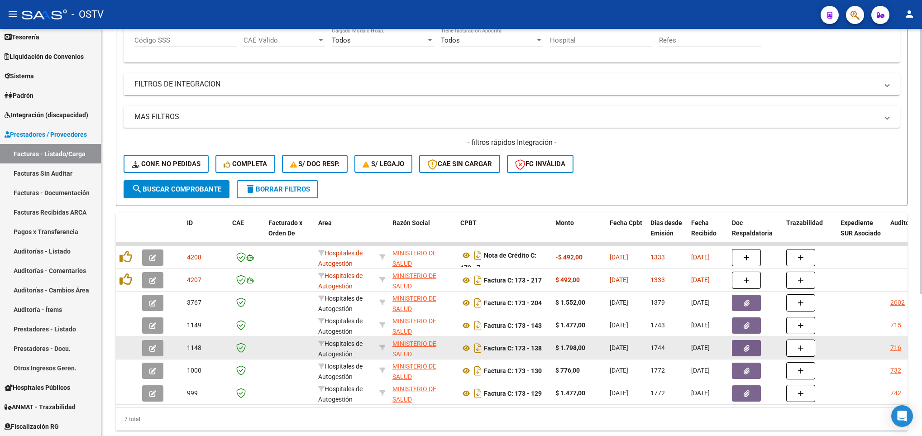
scroll to position [218, 0]
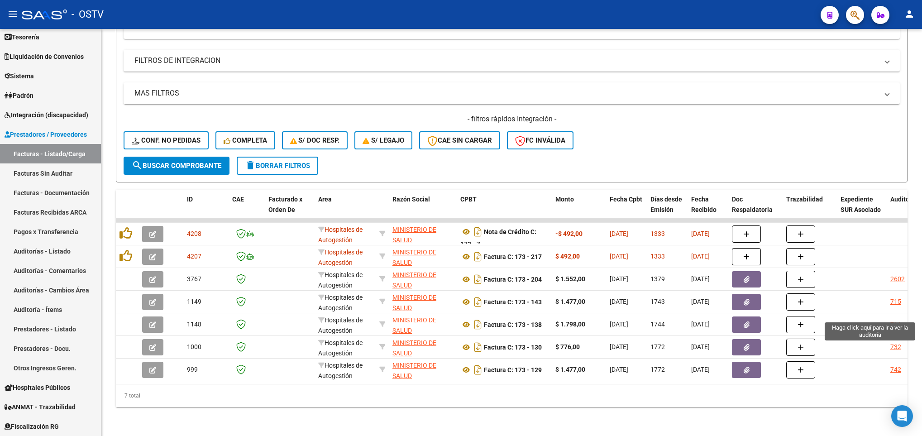
click at [899, 319] on div "716" at bounding box center [895, 324] width 11 height 10
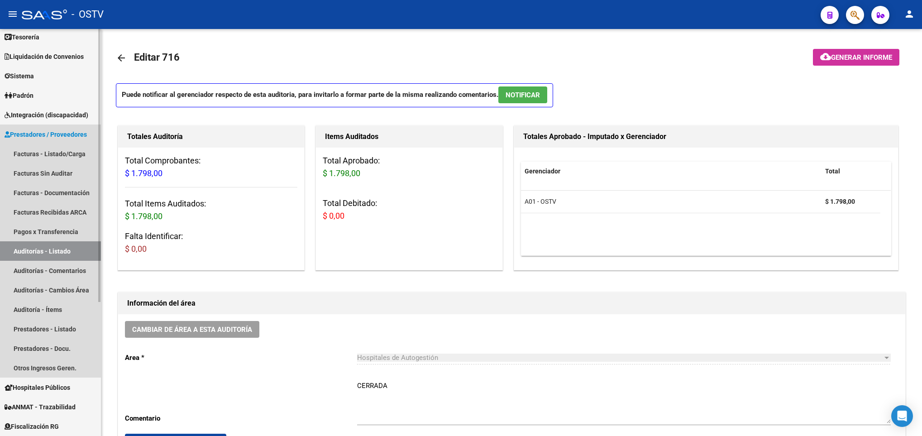
click at [59, 252] on link "Auditorías - Listado" at bounding box center [50, 250] width 101 height 19
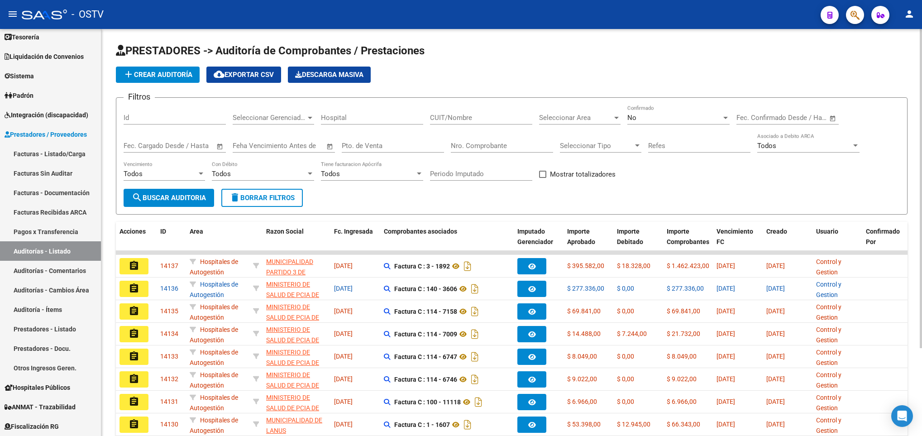
click at [357, 147] on input "Pto. de Venta" at bounding box center [393, 146] width 102 height 8
type input "173"
click at [177, 195] on span "search Buscar Auditoria" at bounding box center [169, 198] width 74 height 8
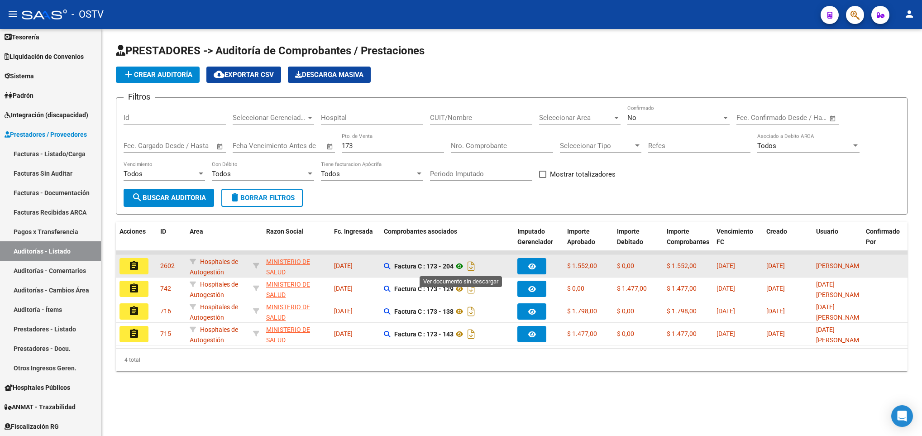
click at [458, 266] on icon at bounding box center [459, 266] width 12 height 11
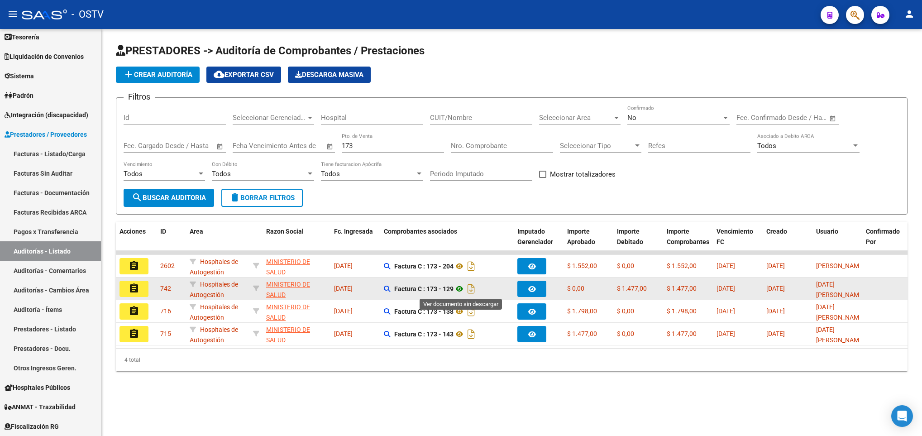
click at [459, 290] on icon at bounding box center [459, 288] width 12 height 11
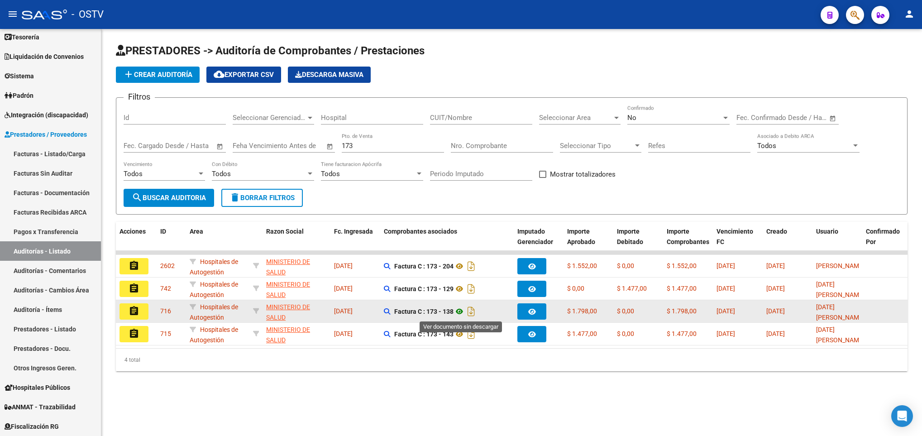
click at [462, 313] on icon at bounding box center [459, 311] width 12 height 11
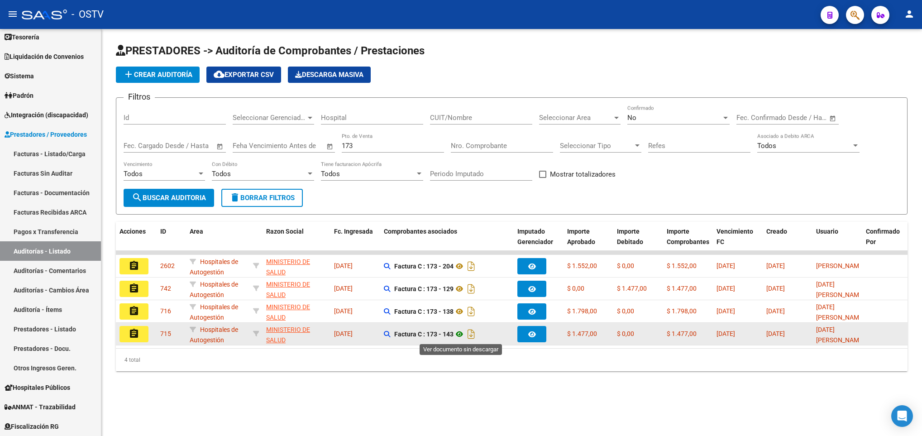
click at [463, 333] on icon at bounding box center [459, 333] width 12 height 11
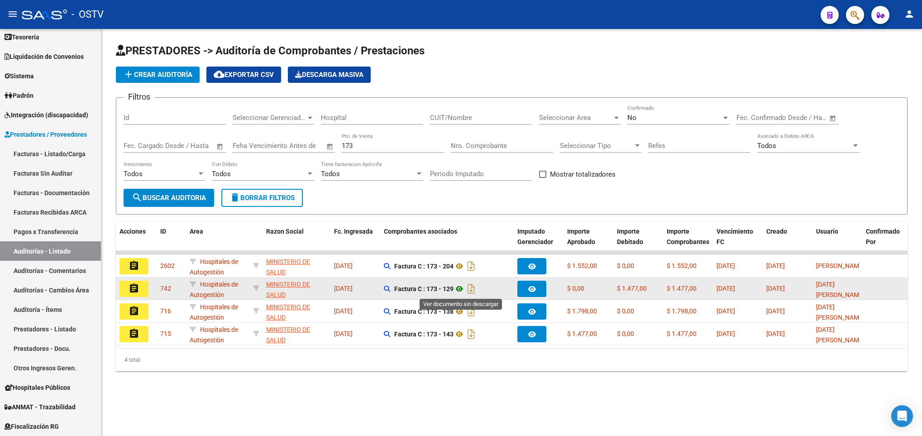
click at [461, 288] on icon at bounding box center [459, 288] width 12 height 11
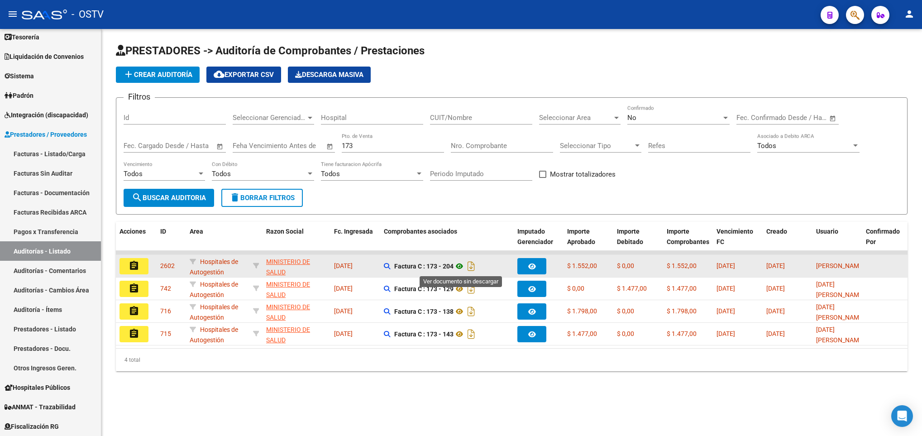
click at [461, 268] on icon at bounding box center [459, 266] width 12 height 11
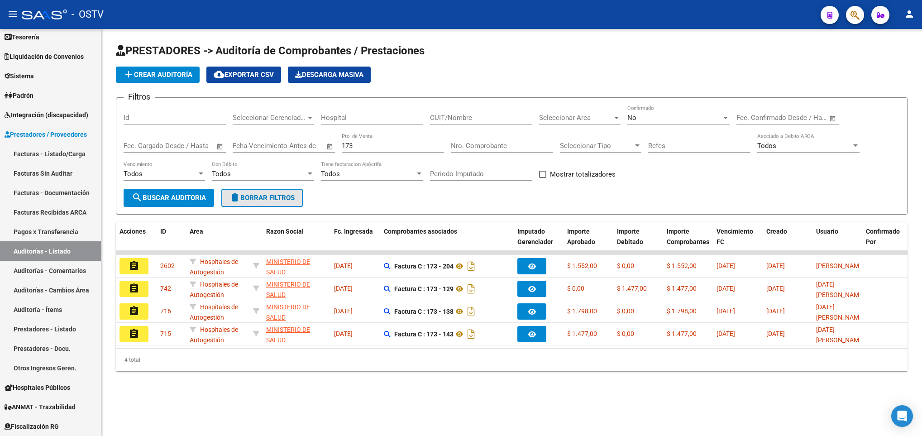
click at [271, 196] on span "delete Borrar Filtros" at bounding box center [261, 198] width 65 height 8
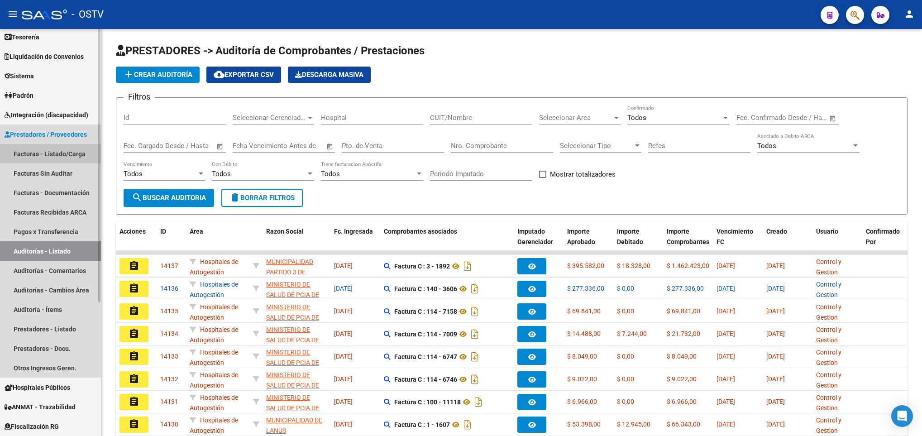
click at [55, 149] on link "Facturas - Listado/Carga" at bounding box center [50, 153] width 101 height 19
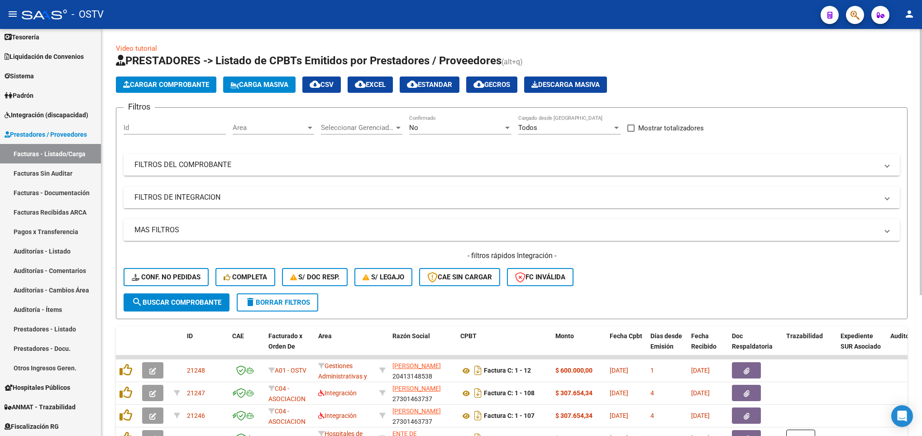
click at [217, 159] on mat-expansion-panel-header "FILTROS DEL COMPROBANTE" at bounding box center [512, 165] width 776 height 22
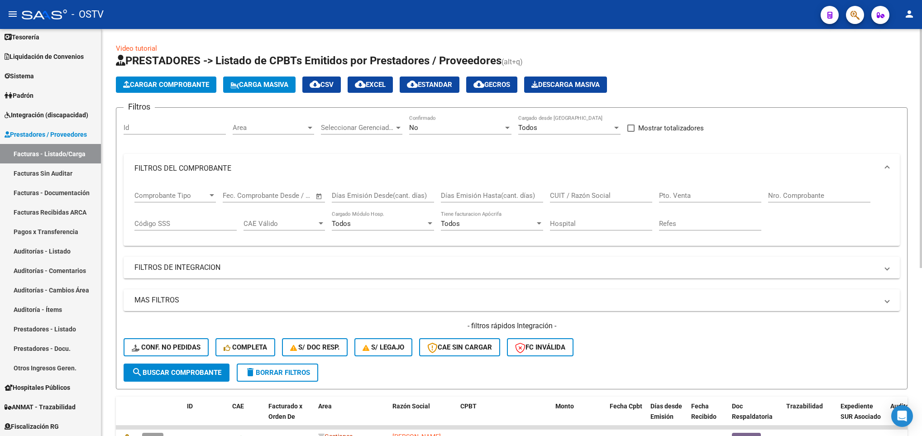
click at [447, 122] on div "No Confirmado" at bounding box center [460, 124] width 102 height 19
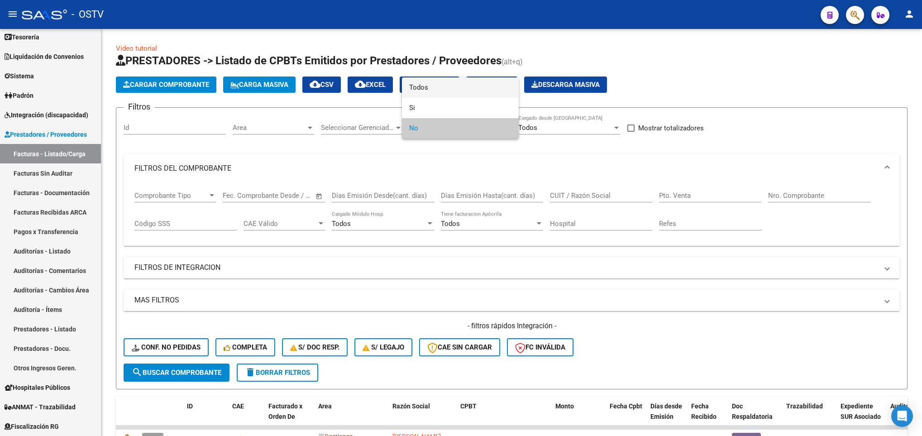
click at [417, 90] on span "Todos" at bounding box center [460, 87] width 102 height 20
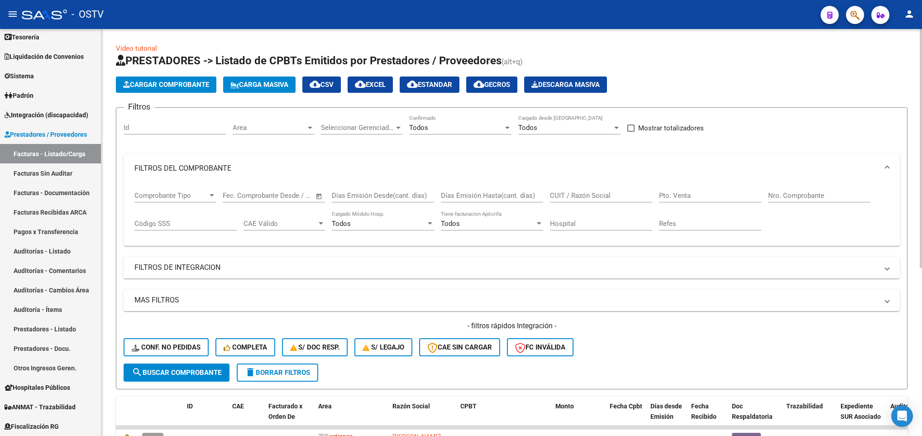
click at [775, 191] on div "Nro. Comprobante" at bounding box center [819, 192] width 102 height 19
type input "156691"
click at [174, 368] on span "search Buscar Comprobante" at bounding box center [177, 372] width 90 height 8
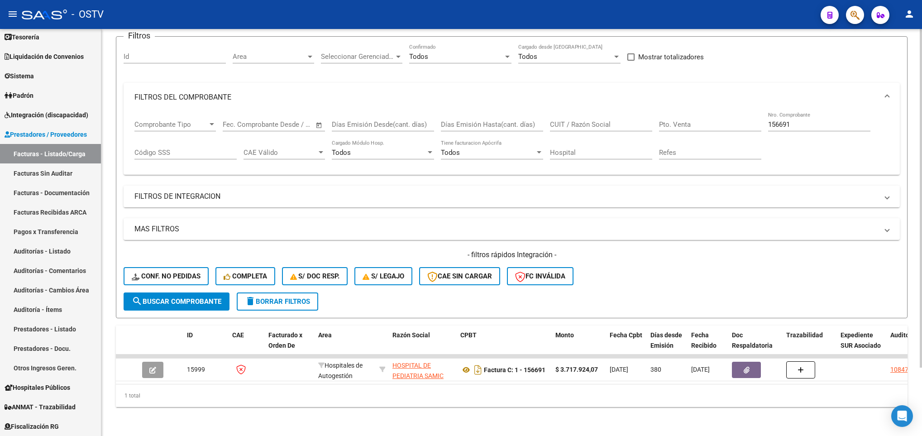
scroll to position [82, 0]
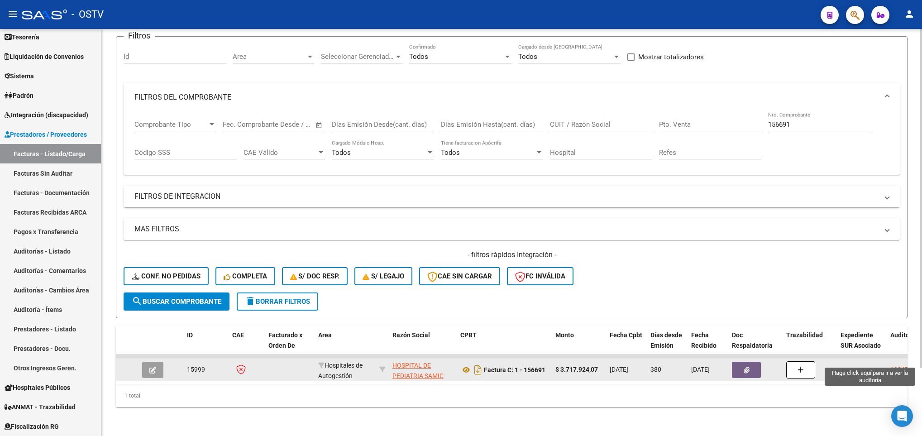
click at [898, 364] on div "10847" at bounding box center [899, 369] width 18 height 10
